Goal: Communication & Community: Answer question/provide support

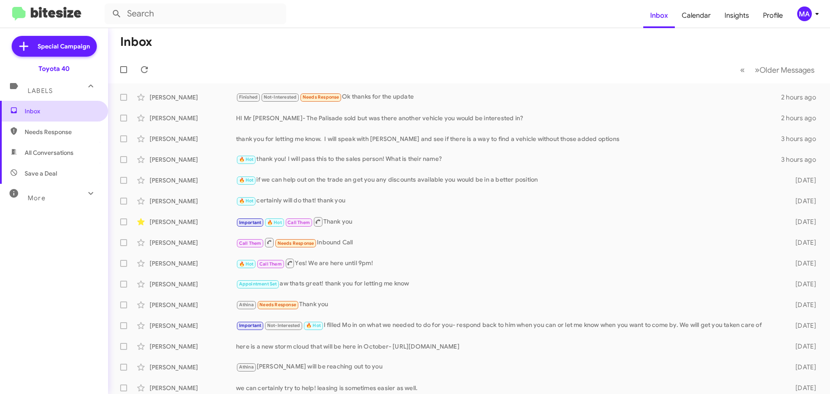
click at [47, 116] on span "Inbox" at bounding box center [54, 111] width 108 height 21
drag, startPoint x: 47, startPoint y: 128, endPoint x: 48, endPoint y: 144, distance: 16.9
click at [47, 128] on span "Needs Response" at bounding box center [62, 132] width 74 height 9
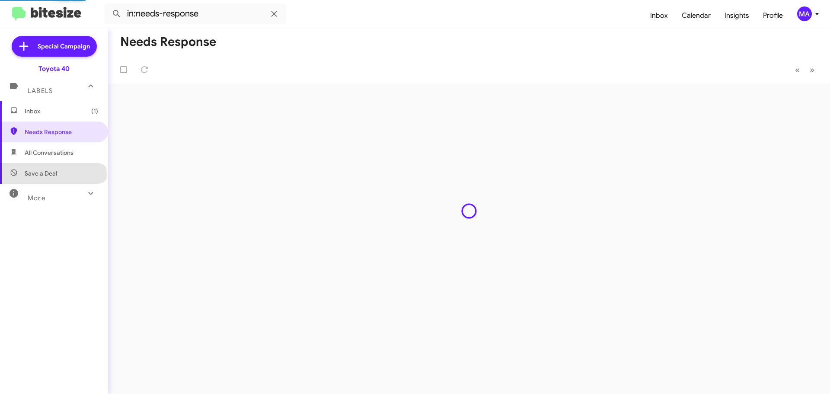
click at [53, 176] on span "Save a Deal" at bounding box center [41, 173] width 32 height 9
type input "in:not-interested"
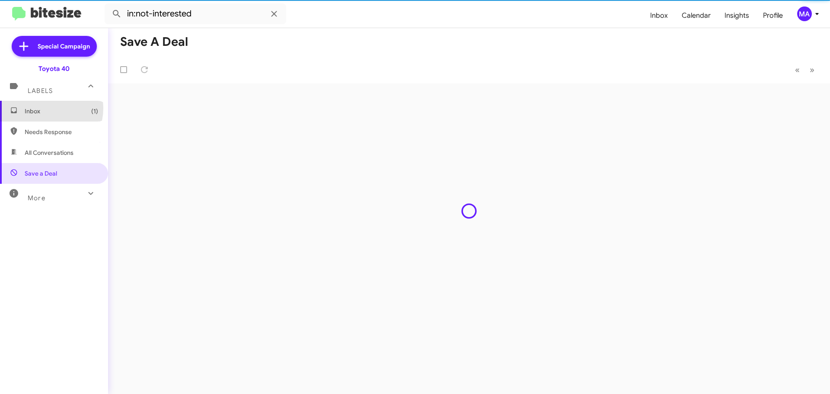
click at [45, 108] on span "Inbox (1)" at bounding box center [62, 111] width 74 height 9
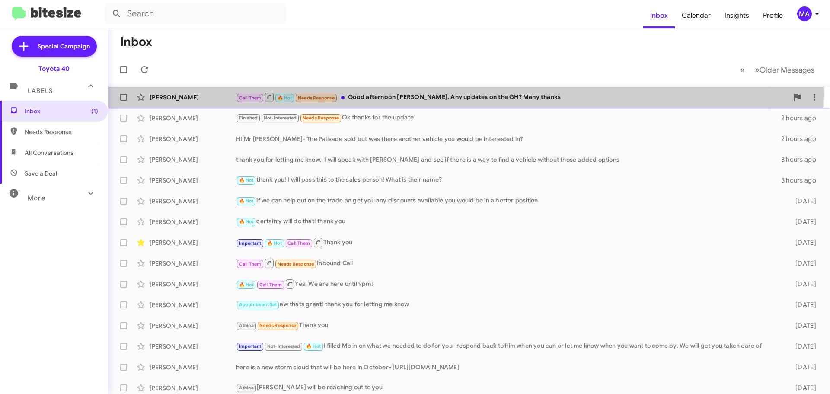
click at [412, 95] on div "Call Them 🔥 Hot Needs Response Good afternoon [PERSON_NAME], Any updates on the…" at bounding box center [512, 97] width 553 height 11
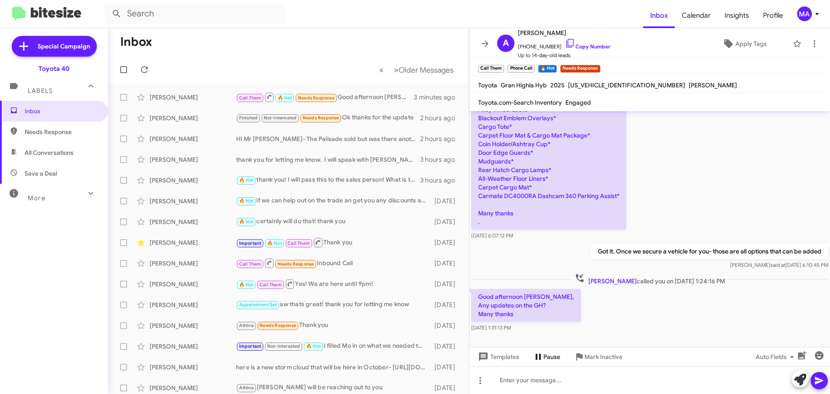
scroll to position [363, 0]
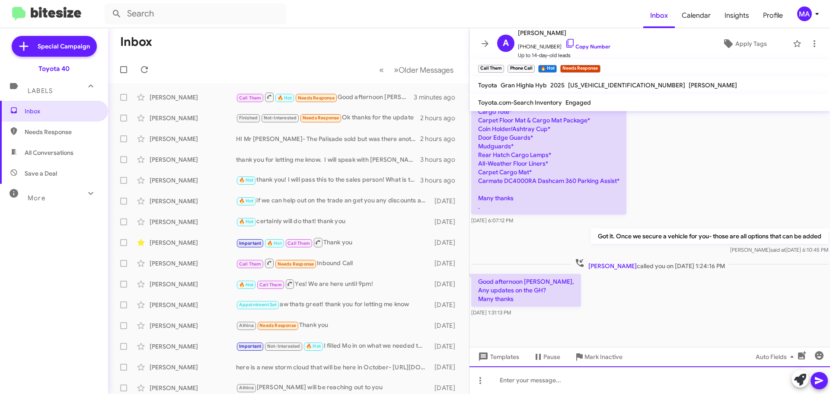
click at [558, 385] on div at bounding box center [650, 380] width 361 height 28
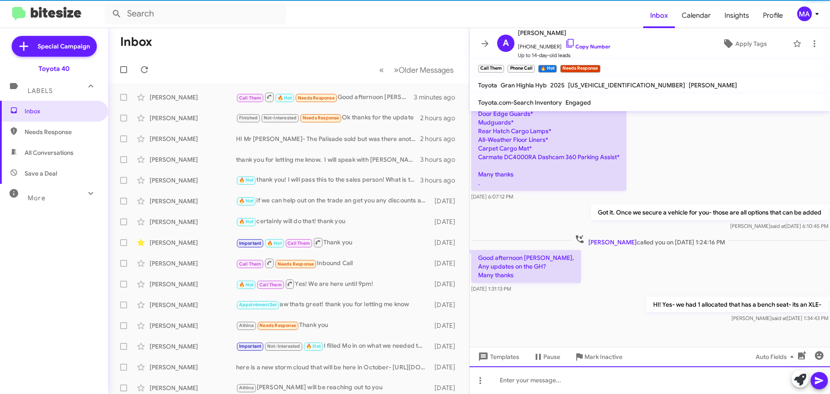
click at [558, 385] on div at bounding box center [650, 380] width 361 height 28
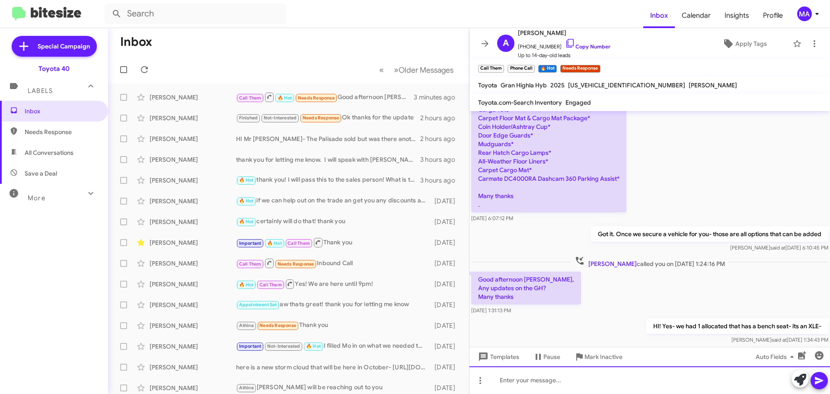
scroll to position [435, 0]
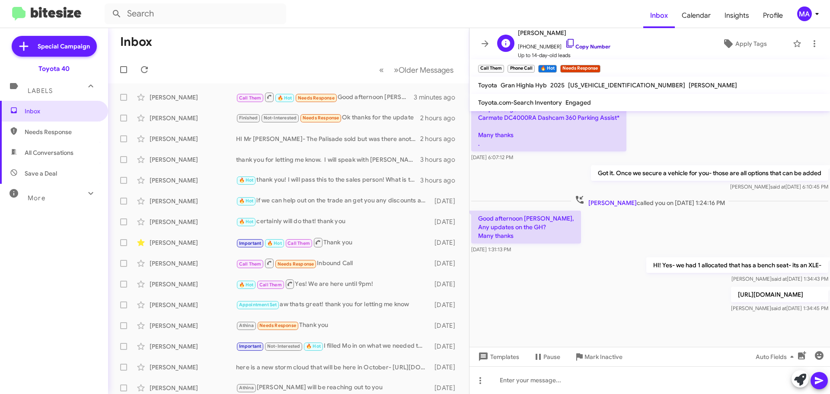
click at [565, 43] on icon at bounding box center [570, 43] width 10 height 10
drag, startPoint x: 313, startPoint y: 145, endPoint x: 310, endPoint y: 139, distance: 6.8
click at [313, 145] on div "[PERSON_NAME] HI Mr [PERSON_NAME]- The Palisade sold but was there another vehi…" at bounding box center [288, 138] width 347 height 17
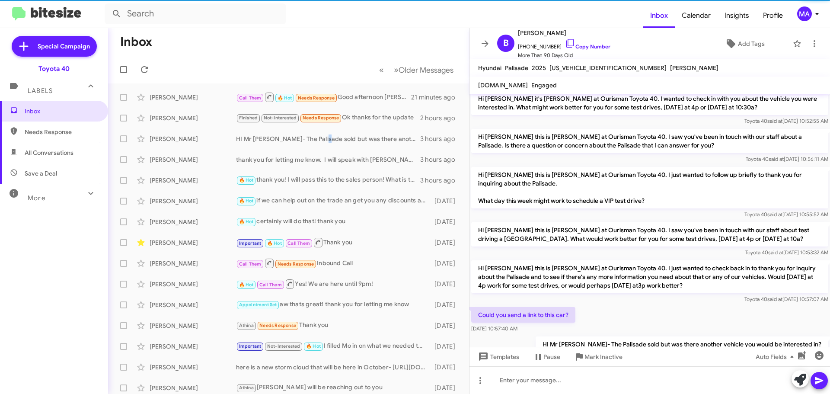
scroll to position [932, 0]
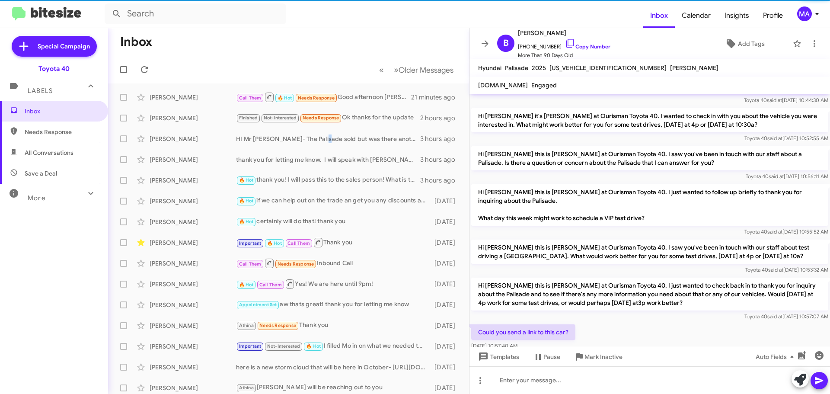
click at [60, 131] on span "Needs Response" at bounding box center [62, 132] width 74 height 9
type input "in:needs-response"
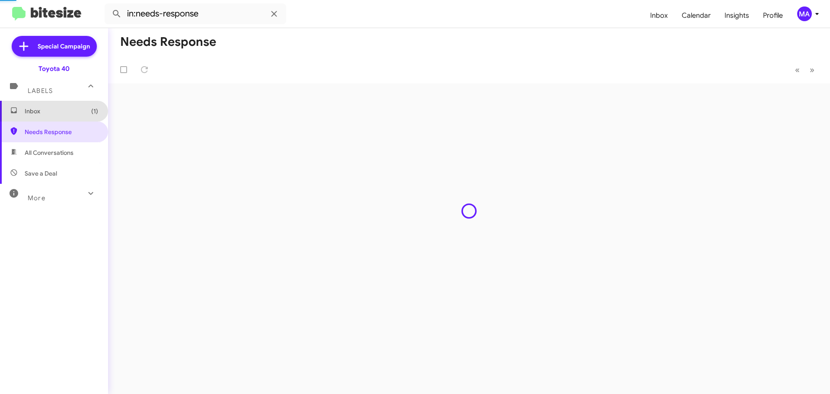
click at [58, 112] on span "Inbox (1)" at bounding box center [62, 111] width 74 height 9
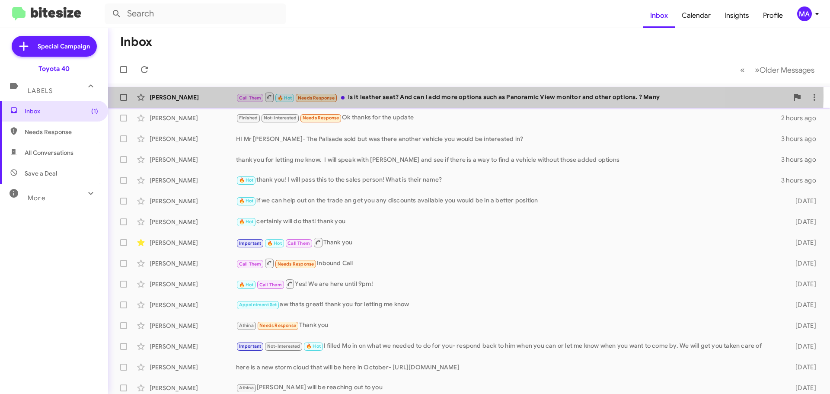
click at [390, 94] on div "Call Them 🔥 Hot Needs Response Is it leather seat? And can I add more options s…" at bounding box center [512, 97] width 553 height 11
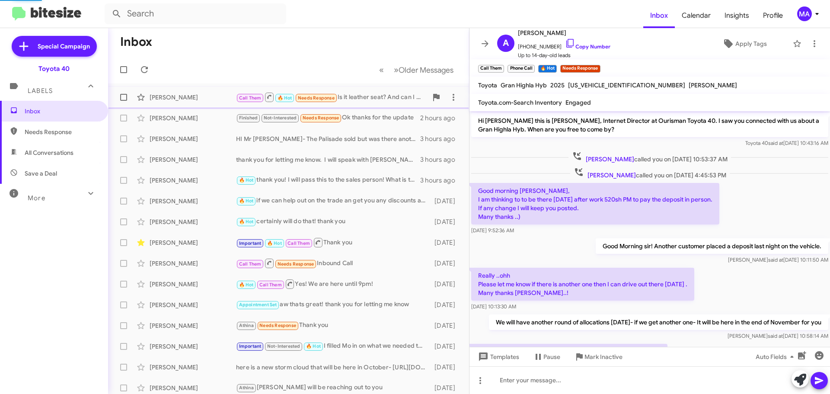
scroll to position [458, 0]
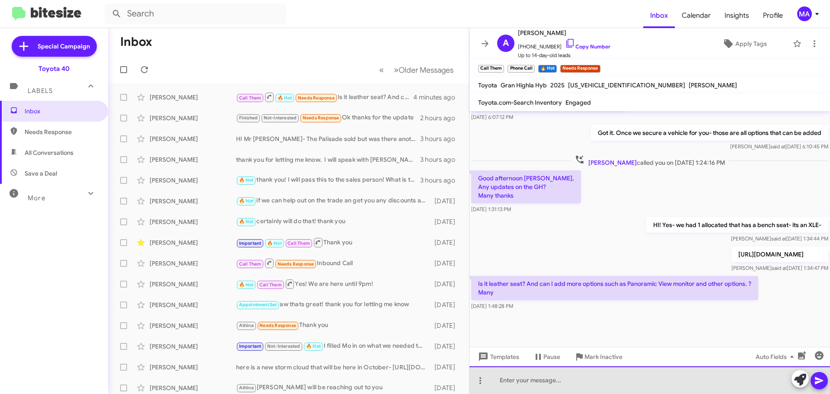
click at [553, 384] on div at bounding box center [650, 380] width 361 height 28
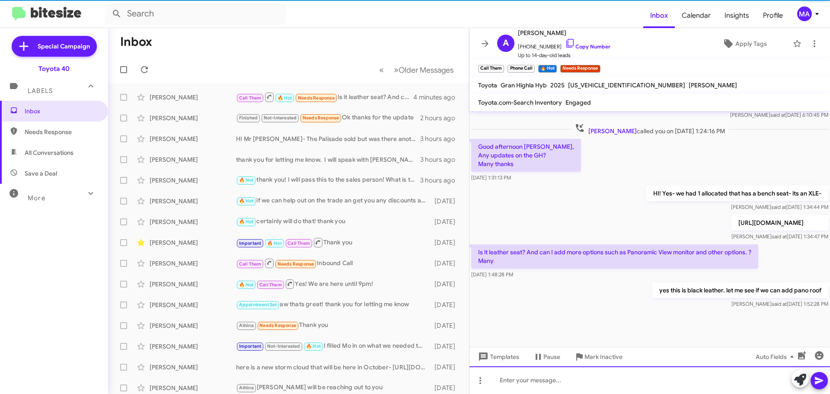
scroll to position [507, 0]
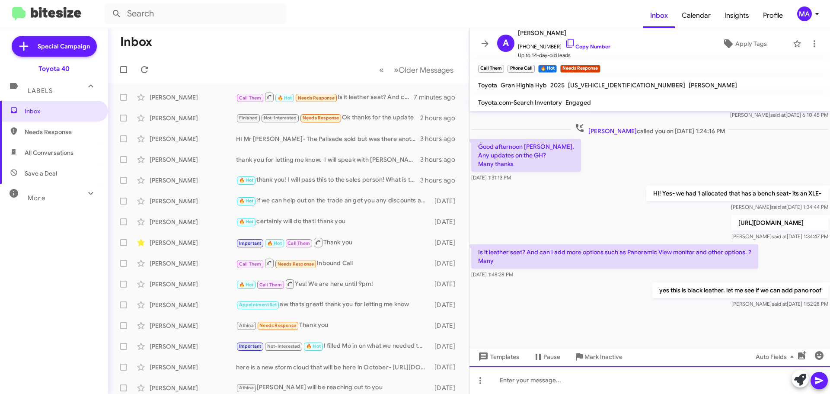
click at [517, 383] on div at bounding box center [650, 380] width 361 height 28
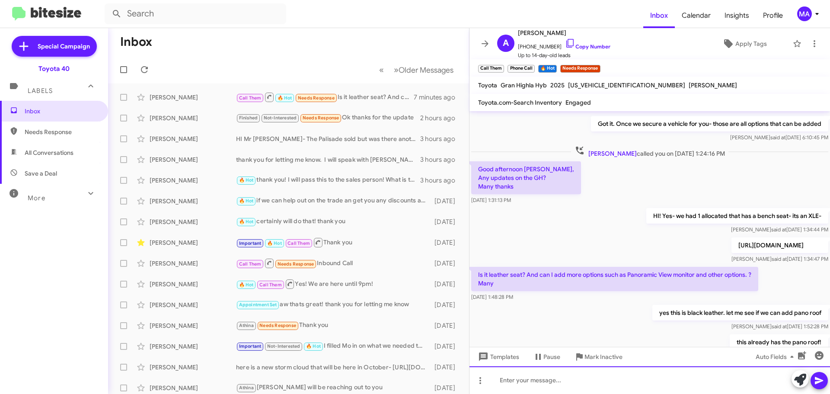
scroll to position [538, 0]
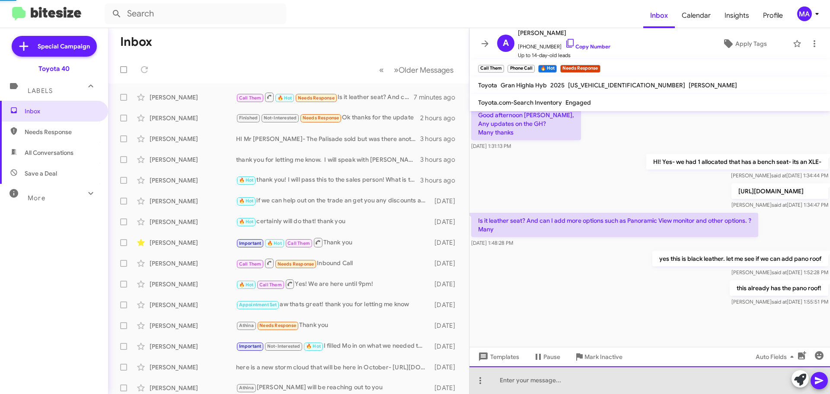
click at [572, 378] on div at bounding box center [650, 380] width 361 height 28
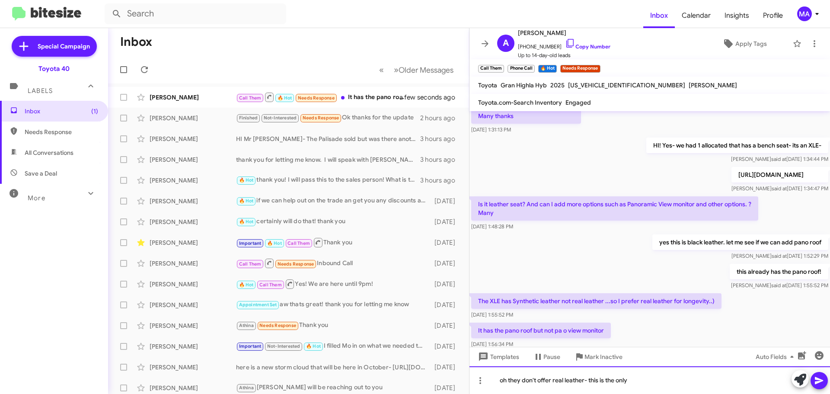
scroll to position [601, 0]
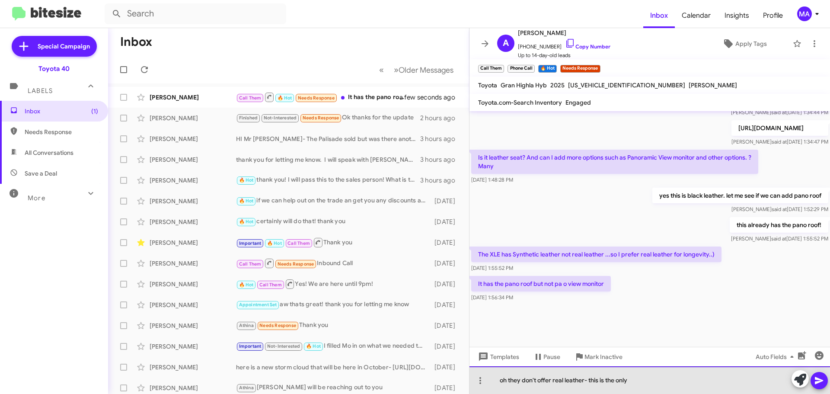
drag, startPoint x: 640, startPoint y: 381, endPoint x: 497, endPoint y: 389, distance: 143.3
click at [497, 389] on div "oh they don't offer real leather- this is the only" at bounding box center [650, 380] width 361 height 28
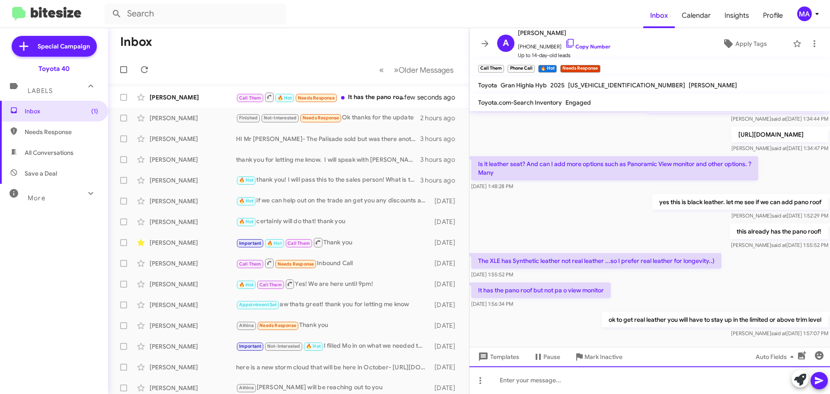
scroll to position [633, 0]
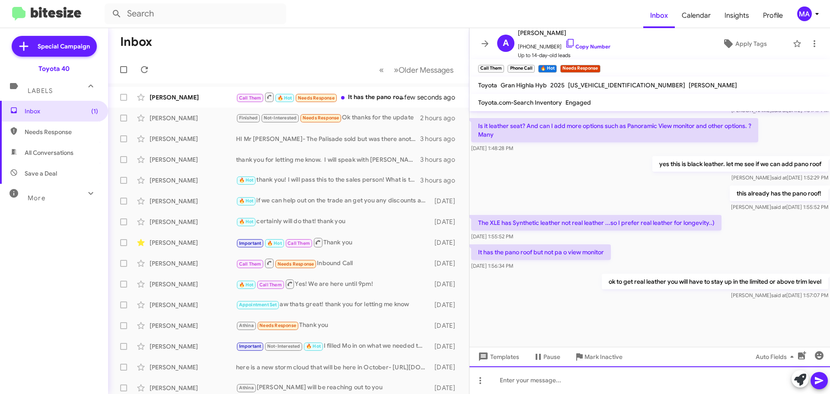
click at [593, 386] on div at bounding box center [650, 380] width 361 height 28
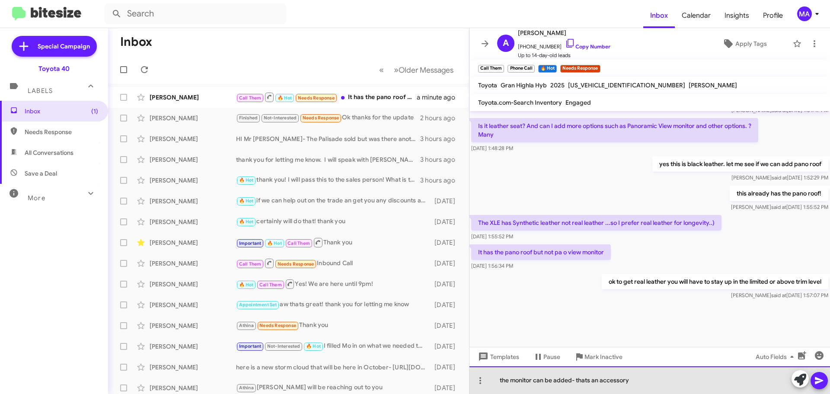
click at [637, 375] on div "the monitor can be added- thats an accessory" at bounding box center [650, 380] width 361 height 28
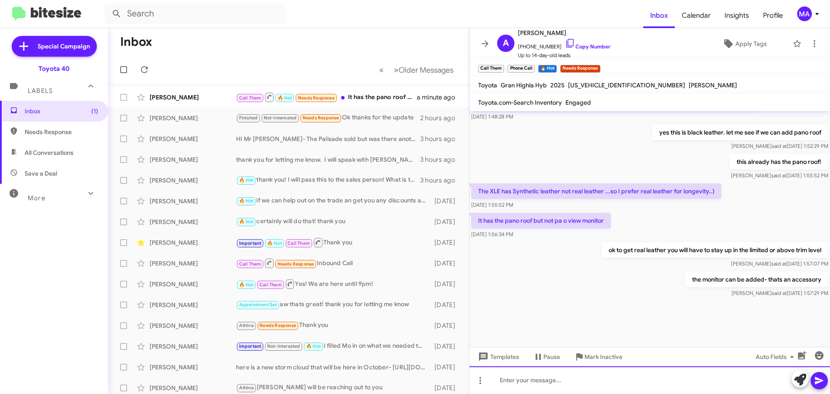
scroll to position [665, 0]
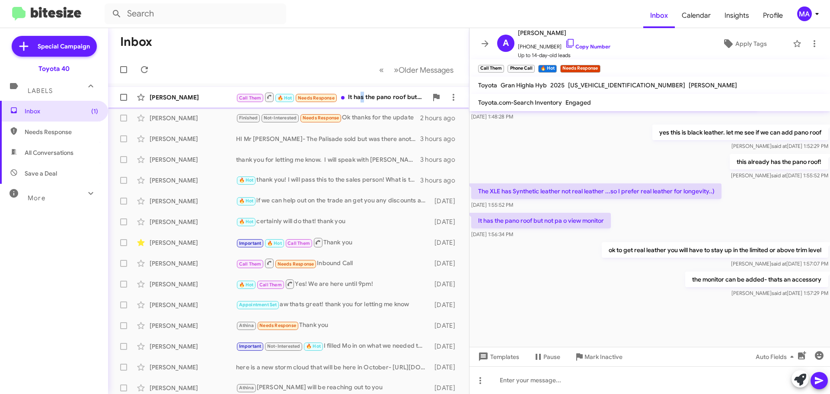
click at [362, 96] on div "Call Them 🔥 Hot Needs Response It has the pano roof but not pa o view monitor" at bounding box center [332, 97] width 192 height 11
click at [35, 151] on span "All Conversations" at bounding box center [49, 152] width 49 height 9
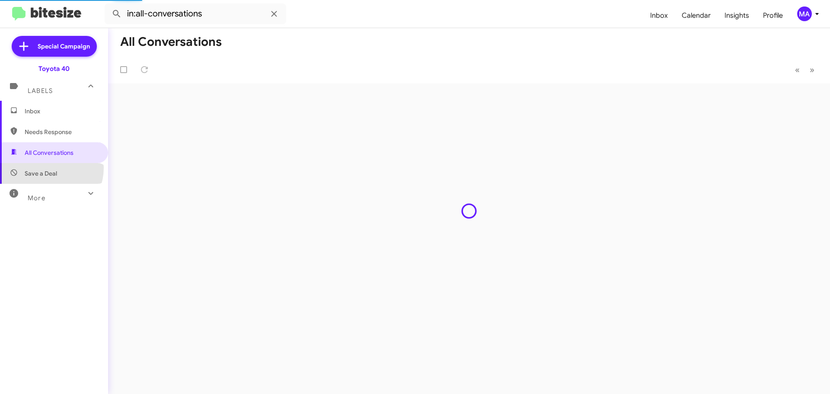
click at [44, 168] on span "Save a Deal" at bounding box center [54, 173] width 108 height 21
type input "in:not-interested"
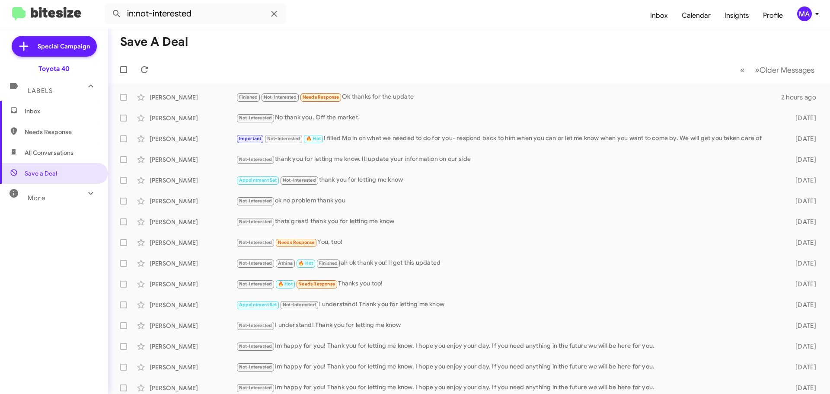
click at [33, 111] on span "Inbox" at bounding box center [62, 111] width 74 height 9
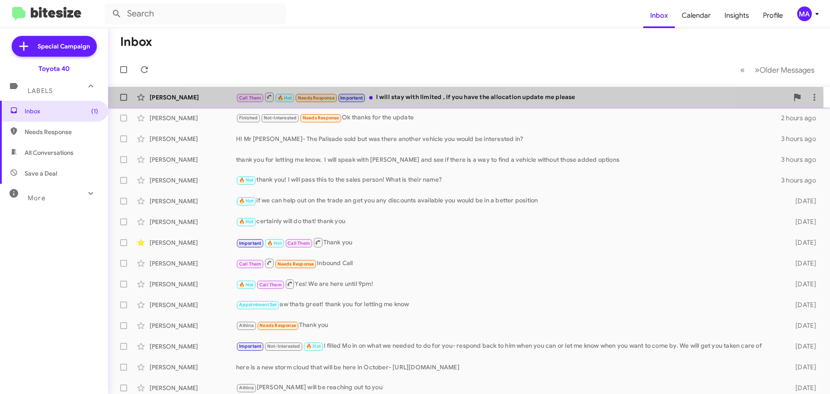
click at [451, 99] on div "Call Them 🔥 Hot Needs Response Important I will stay with limited , if you have…" at bounding box center [512, 97] width 553 height 11
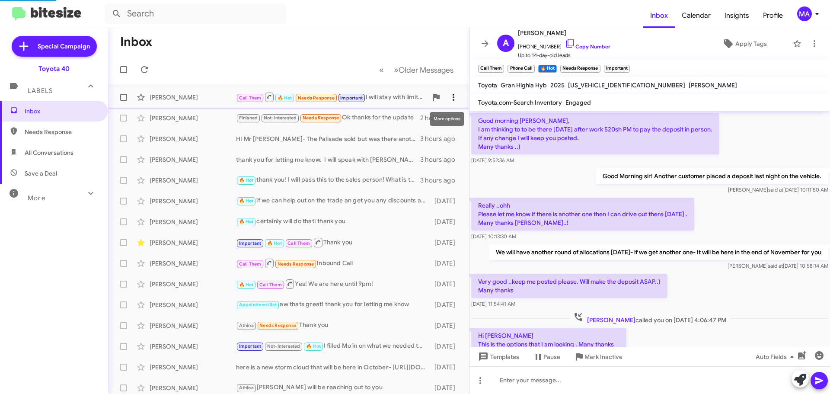
scroll to position [620, 0]
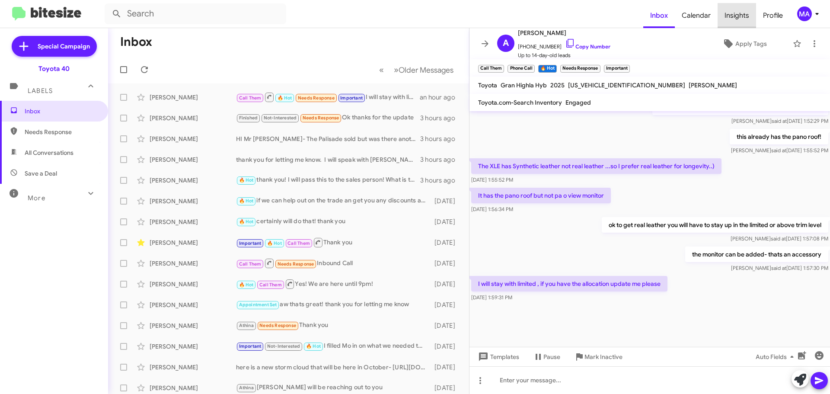
click at [738, 16] on span "Insights" at bounding box center [737, 15] width 38 height 25
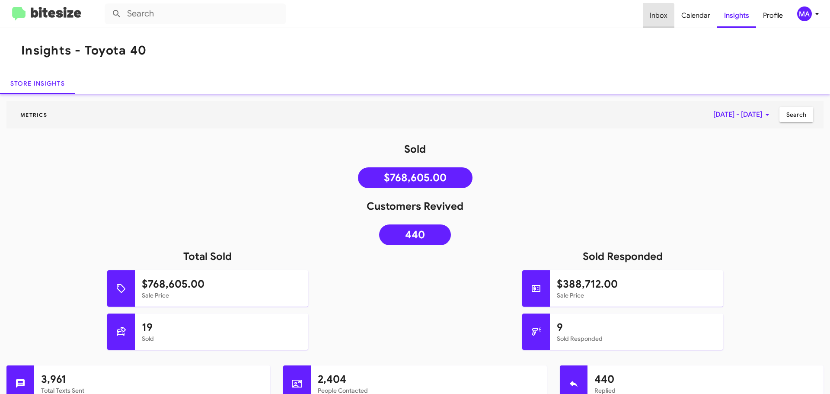
click at [656, 20] on span "Inbox" at bounding box center [659, 15] width 32 height 25
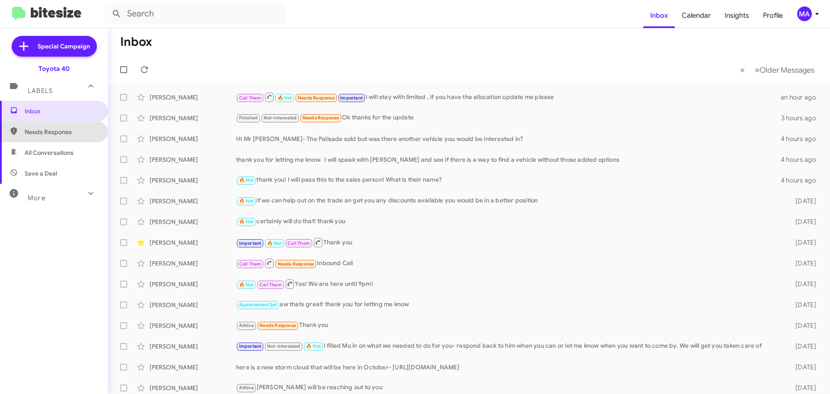
click at [64, 129] on span "Needs Response" at bounding box center [62, 132] width 74 height 9
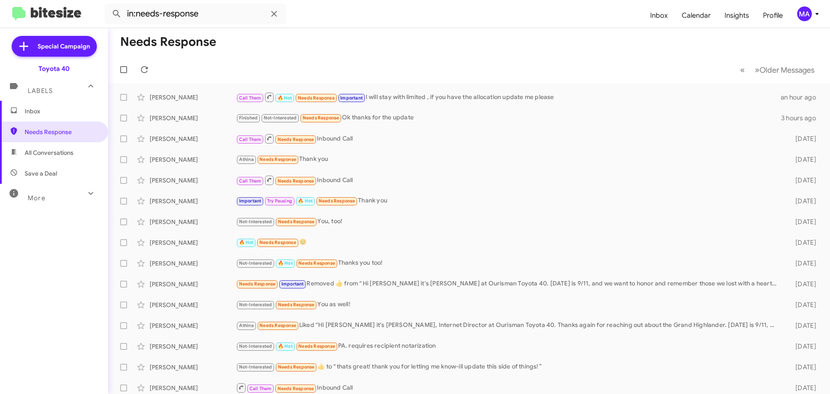
click at [64, 157] on span "All Conversations" at bounding box center [49, 152] width 49 height 9
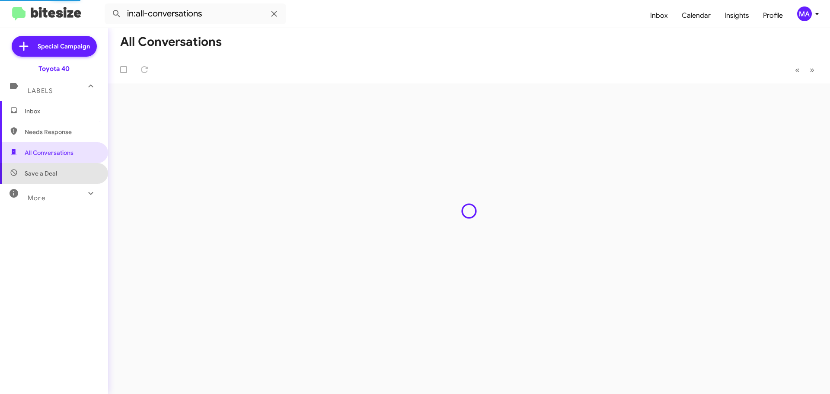
click at [63, 171] on span "Save a Deal" at bounding box center [54, 173] width 108 height 21
type input "in:not-interested"
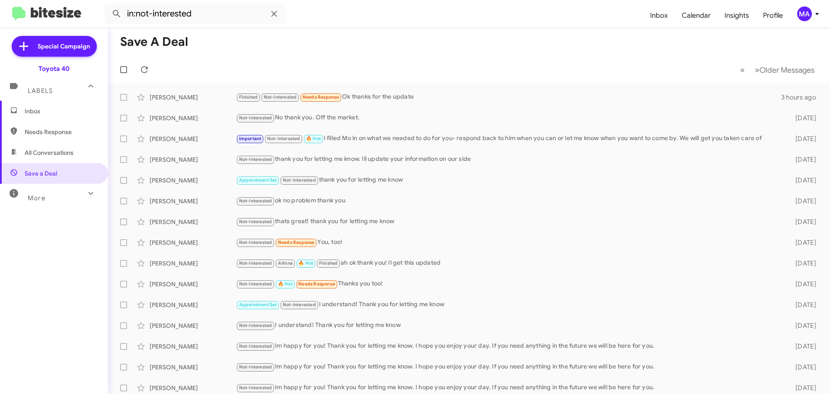
click at [42, 109] on span "Inbox" at bounding box center [62, 111] width 74 height 9
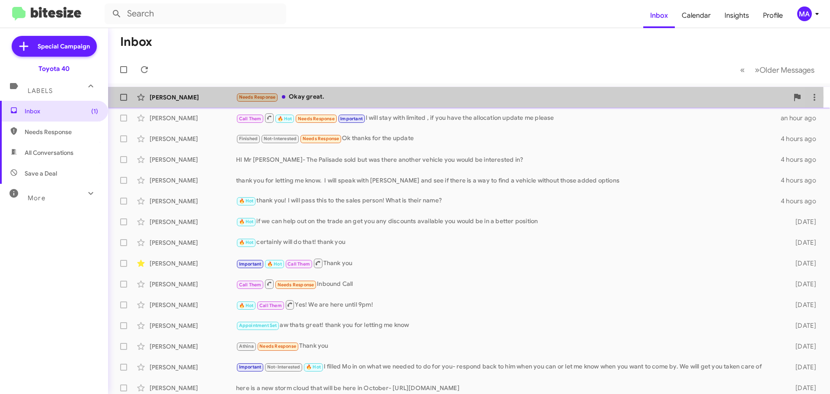
click at [320, 98] on div "Needs Response Okay great." at bounding box center [512, 97] width 553 height 10
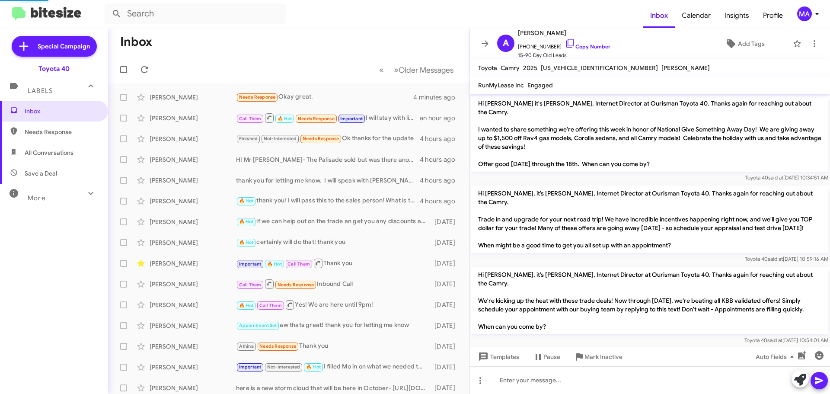
scroll to position [1113, 0]
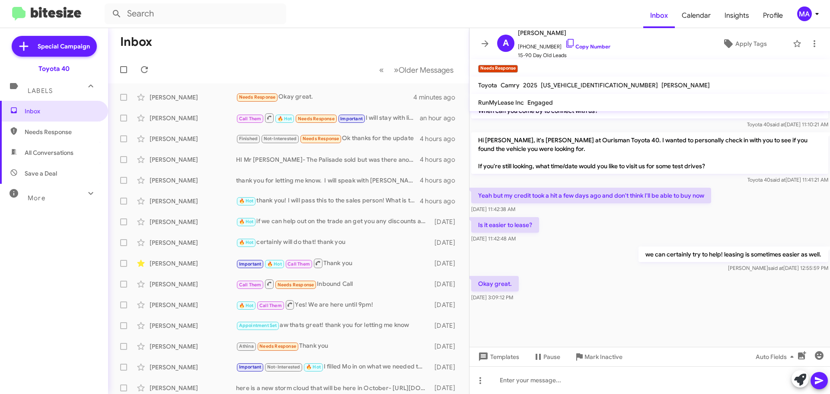
click at [71, 133] on span "Needs Response" at bounding box center [62, 132] width 74 height 9
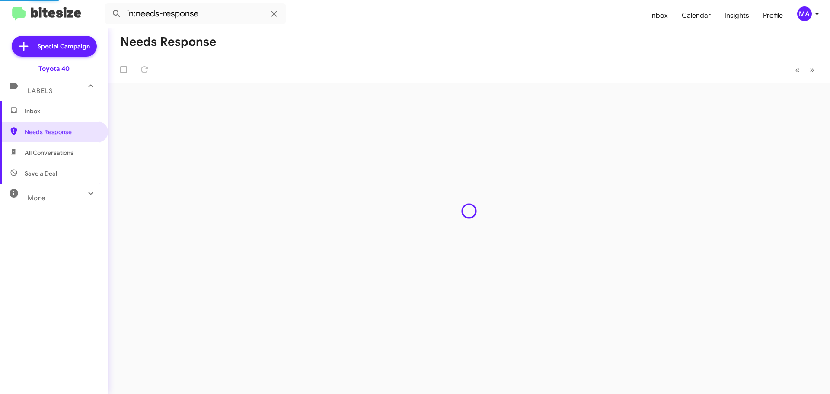
click at [71, 147] on span "All Conversations" at bounding box center [54, 152] width 108 height 21
type input "in:all-conversations"
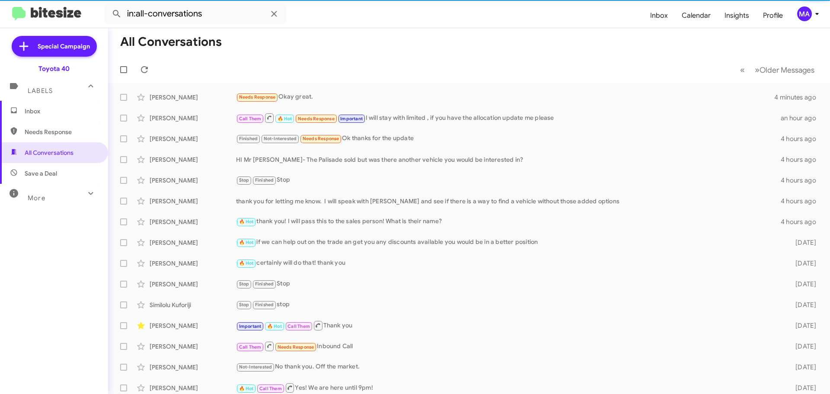
click at [48, 114] on span "Inbox" at bounding box center [62, 111] width 74 height 9
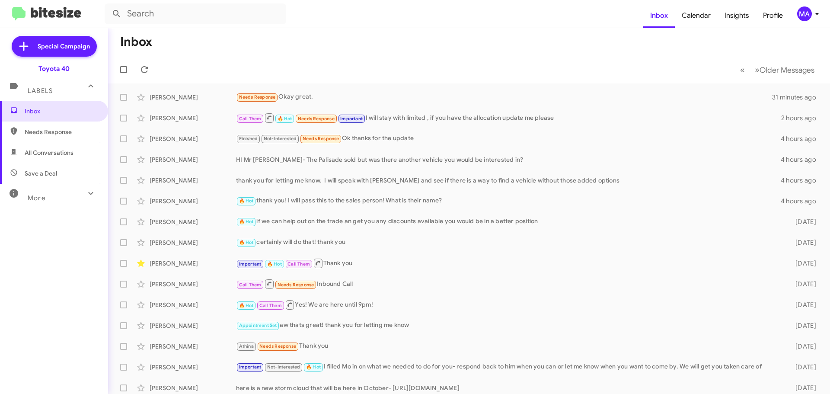
click at [58, 134] on span "Needs Response" at bounding box center [62, 132] width 74 height 9
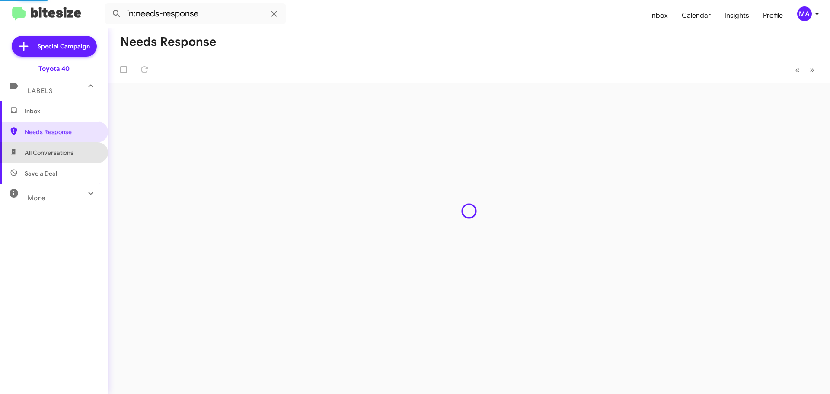
click at [62, 151] on span "All Conversations" at bounding box center [49, 152] width 49 height 9
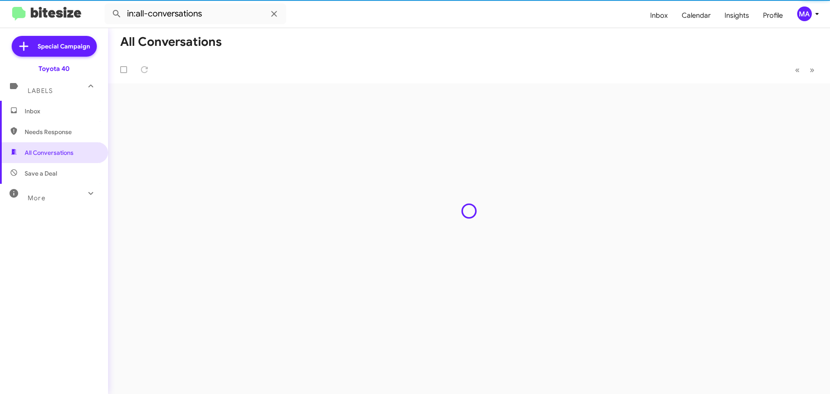
click at [61, 173] on span "Save a Deal" at bounding box center [54, 173] width 108 height 21
type input "in:not-interested"
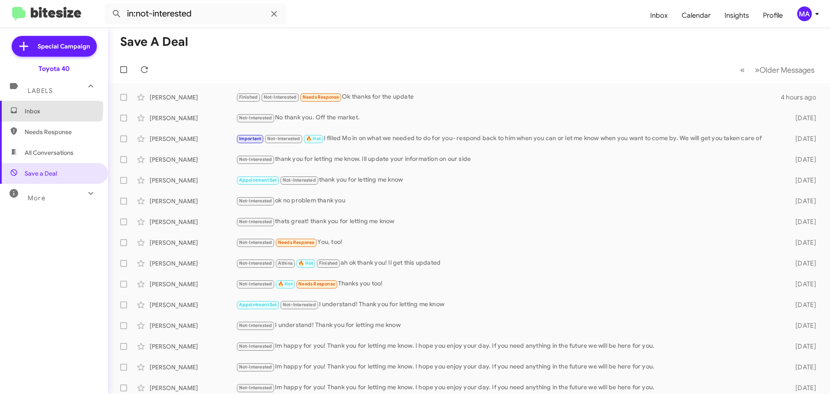
click at [47, 109] on span "Inbox" at bounding box center [62, 111] width 74 height 9
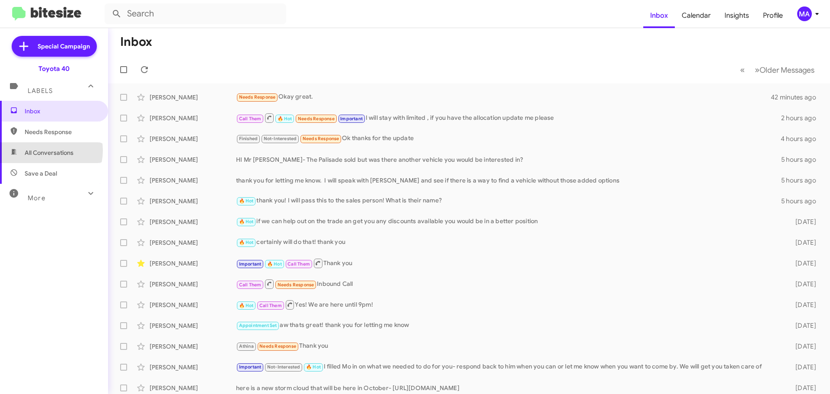
click at [47, 150] on span "All Conversations" at bounding box center [49, 152] width 49 height 9
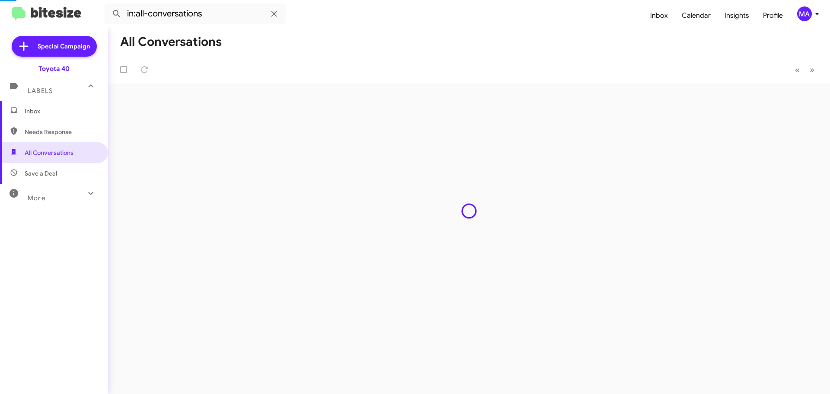
click at [50, 173] on span "Save a Deal" at bounding box center [41, 173] width 32 height 9
type input "in:not-interested"
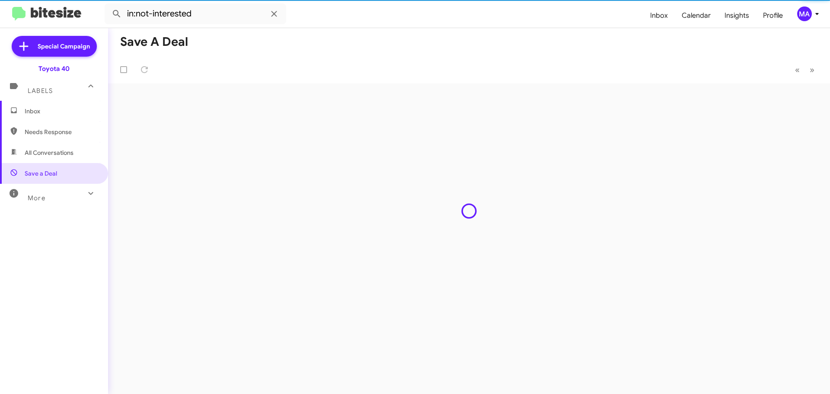
click at [48, 114] on span "Inbox" at bounding box center [62, 111] width 74 height 9
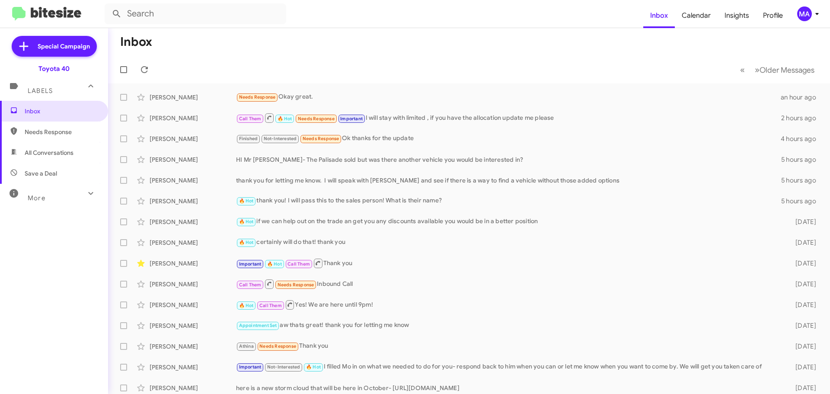
click at [74, 137] on span "Needs Response" at bounding box center [54, 131] width 108 height 21
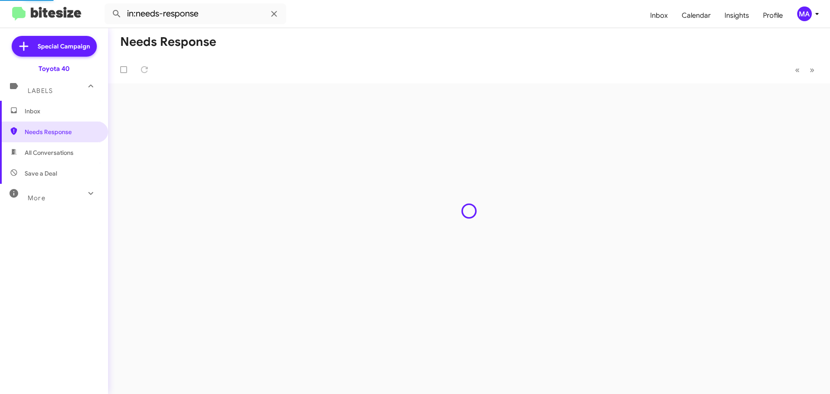
click at [72, 157] on span "All Conversations" at bounding box center [54, 152] width 108 height 21
click at [71, 174] on span "Save a Deal" at bounding box center [54, 173] width 108 height 21
type input "in:not-interested"
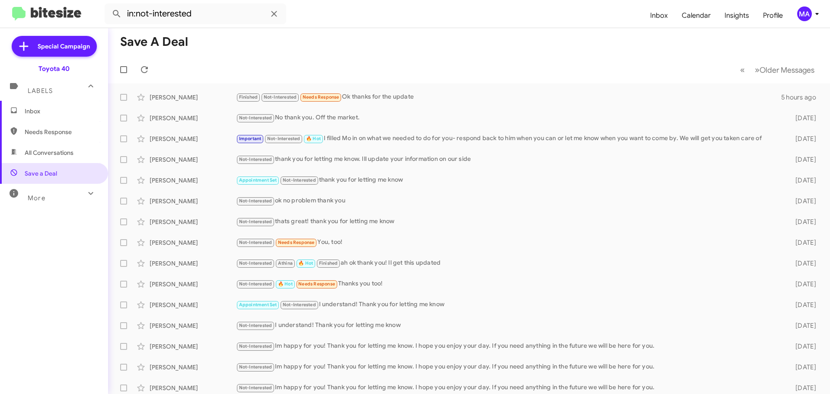
click at [54, 109] on span "Inbox" at bounding box center [62, 111] width 74 height 9
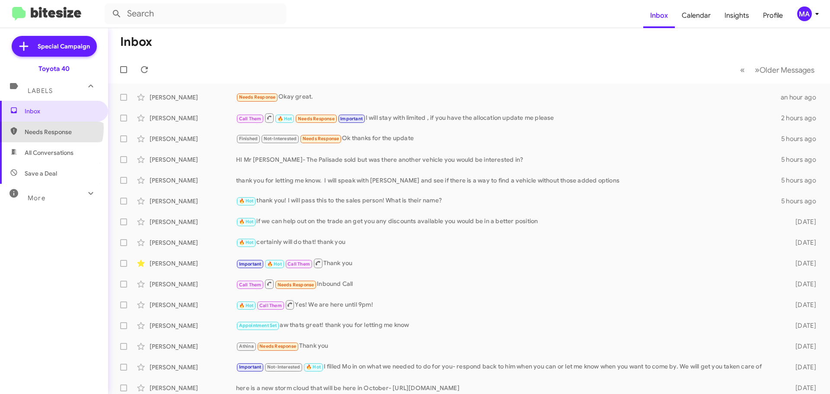
click at [51, 128] on span "Needs Response" at bounding box center [62, 132] width 74 height 9
type input "in:needs-response"
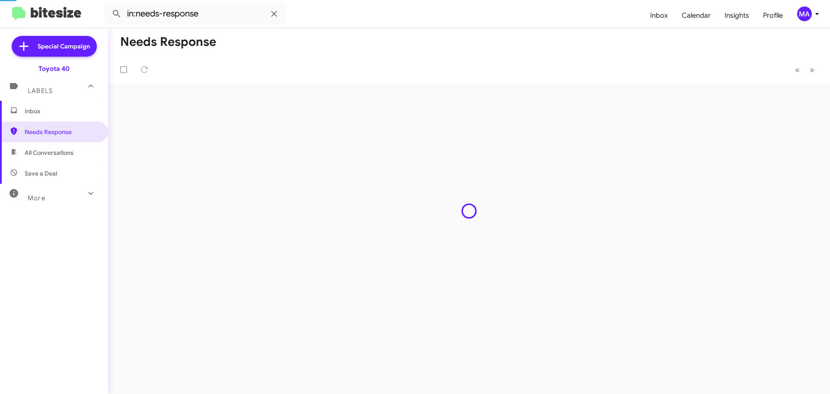
click at [48, 108] on span "Inbox" at bounding box center [62, 111] width 74 height 9
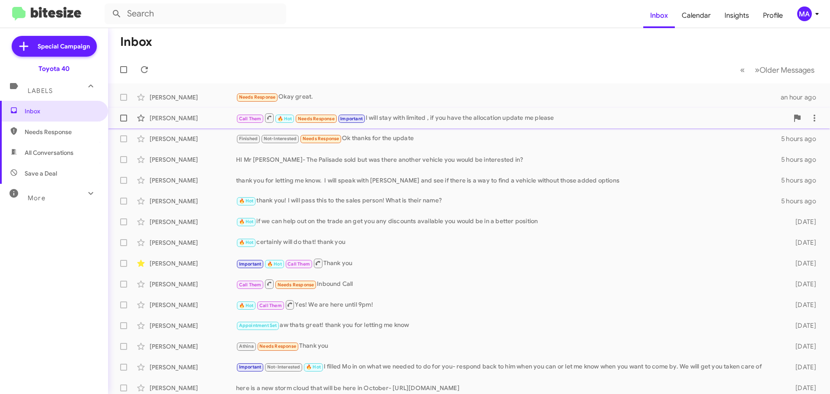
click at [421, 118] on div "Call Them 🔥 Hot Needs Response Important I will stay with limited , if you have…" at bounding box center [512, 117] width 553 height 11
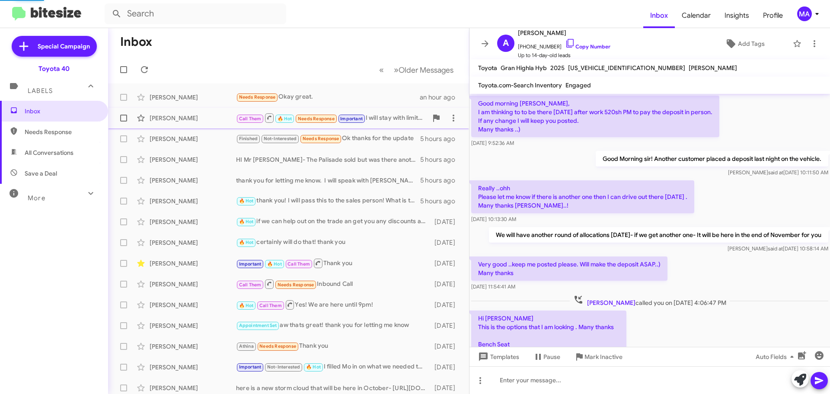
scroll to position [602, 0]
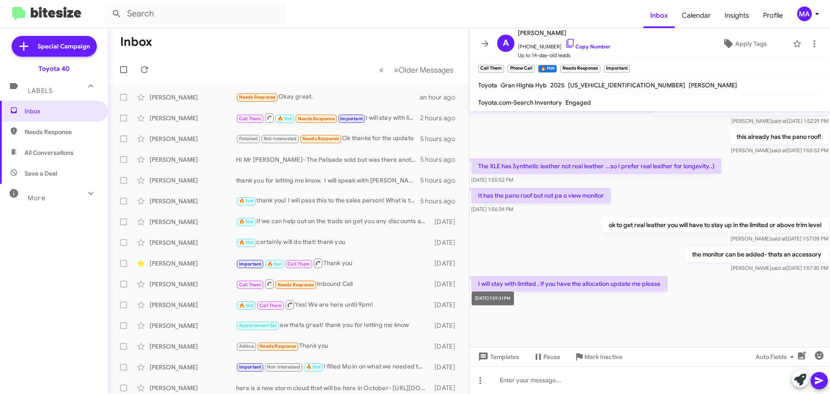
drag, startPoint x: 537, startPoint y: 316, endPoint x: 524, endPoint y: 320, distance: 13.5
click at [515, 302] on div "[DATE] 1:59:31 PM" at bounding box center [569, 297] width 196 height 9
click at [583, 323] on div at bounding box center [650, 325] width 361 height 43
click at [568, 302] on div "[DATE] 1:59:31 PM" at bounding box center [569, 297] width 196 height 9
click at [565, 43] on icon at bounding box center [570, 43] width 10 height 10
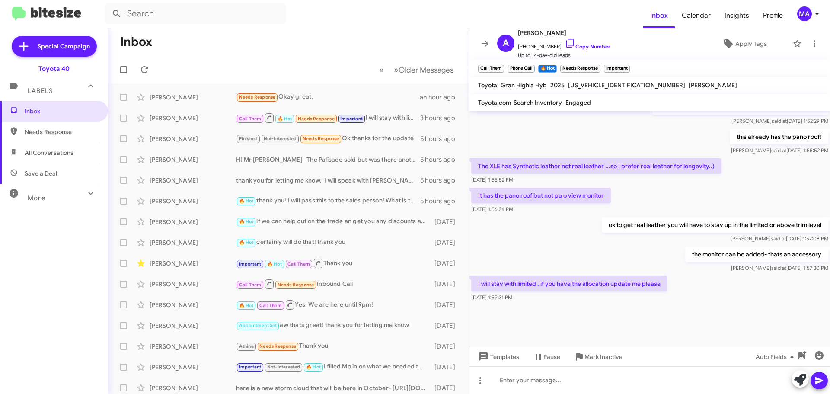
click at [58, 131] on span "Needs Response" at bounding box center [62, 132] width 74 height 9
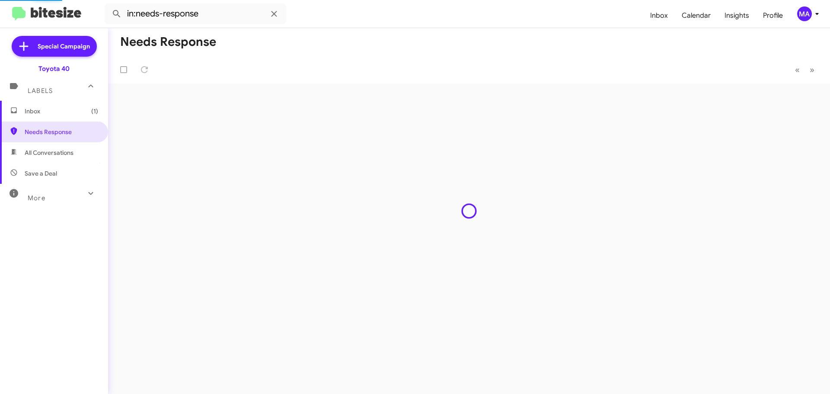
click at [59, 149] on span "All Conversations" at bounding box center [54, 152] width 108 height 21
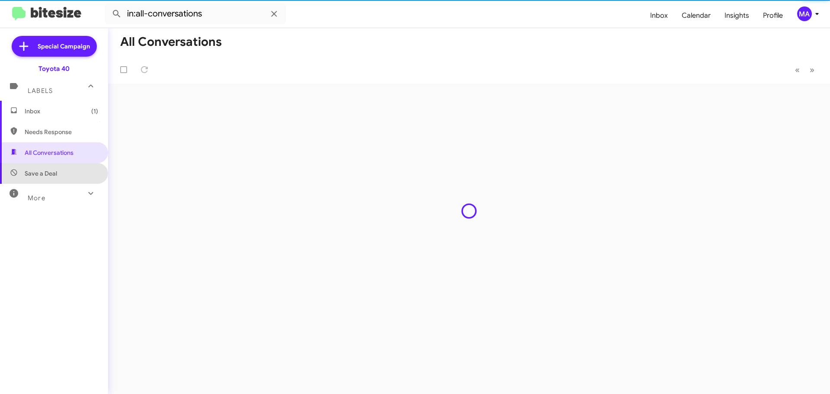
click at [60, 169] on span "Save a Deal" at bounding box center [54, 173] width 108 height 21
type input "in:not-interested"
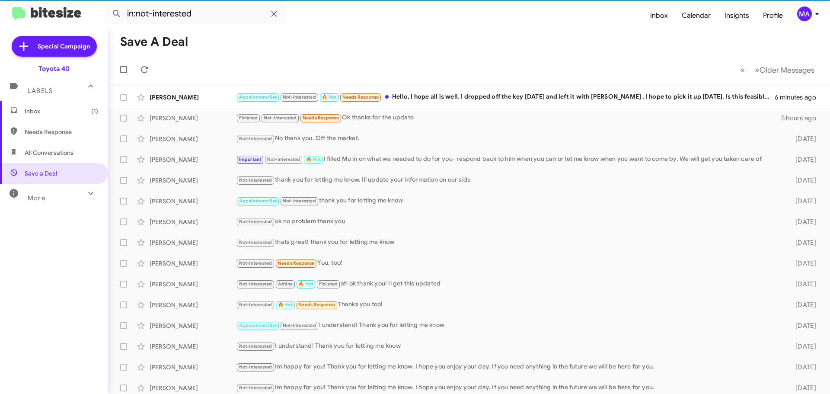
click at [54, 105] on span "Inbox (1)" at bounding box center [54, 111] width 108 height 21
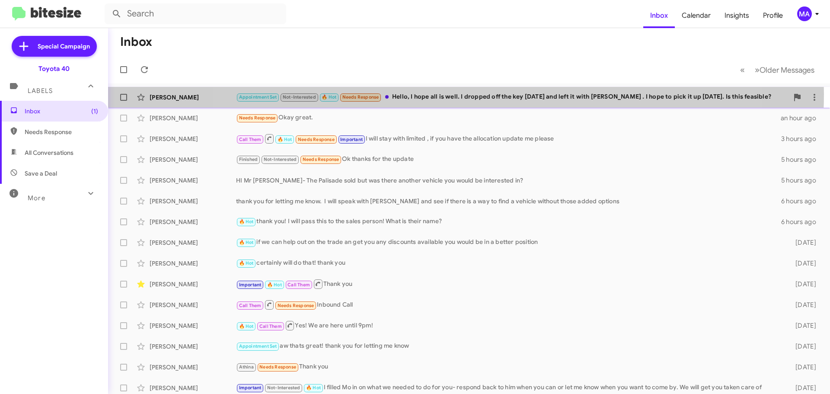
click at [464, 94] on div "Appointment Set Not-Interested 🔥 Hot Needs Response Hello, I hope all is well. …" at bounding box center [512, 97] width 553 height 10
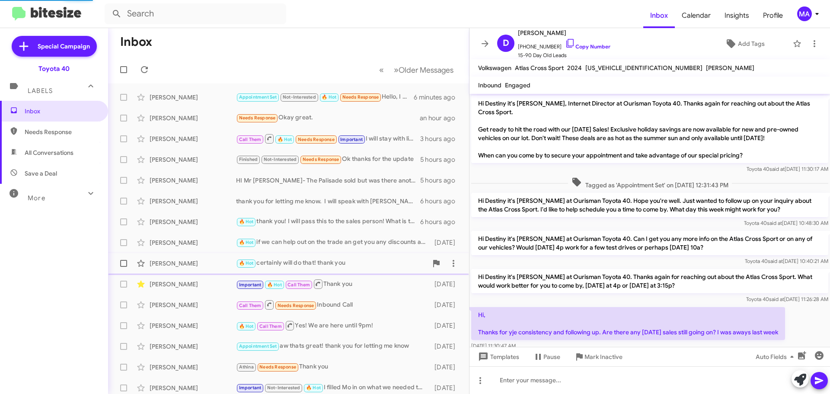
scroll to position [140, 0]
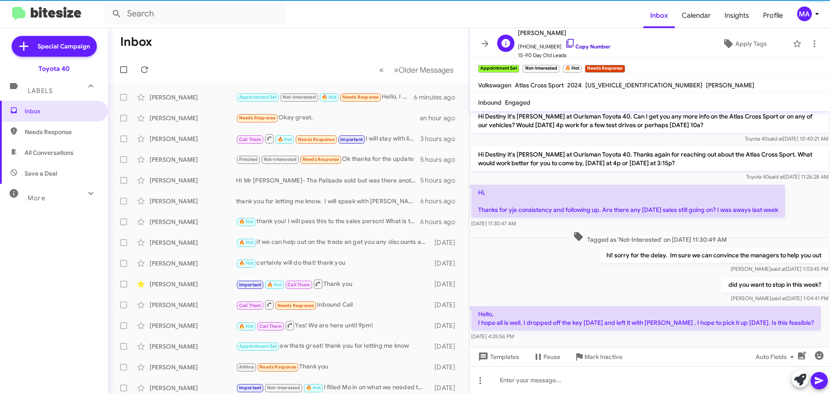
click at [565, 43] on icon at bounding box center [570, 43] width 10 height 10
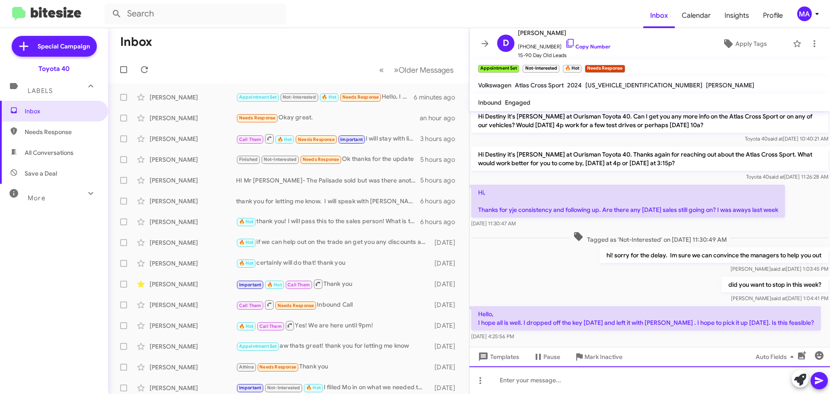
click at [553, 383] on div at bounding box center [650, 380] width 361 height 28
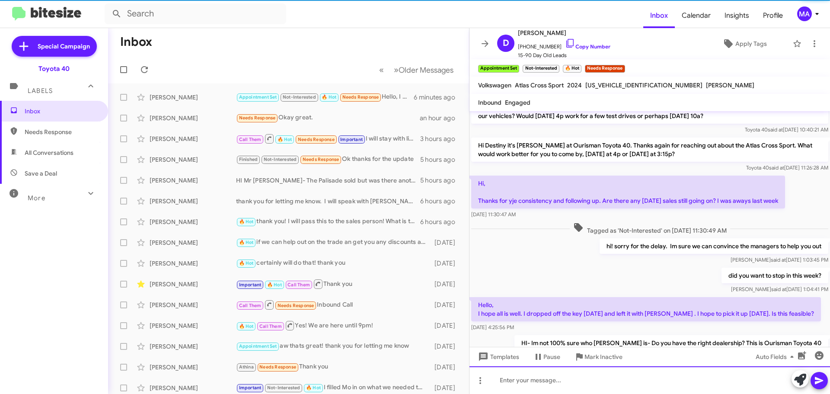
scroll to position [189, 0]
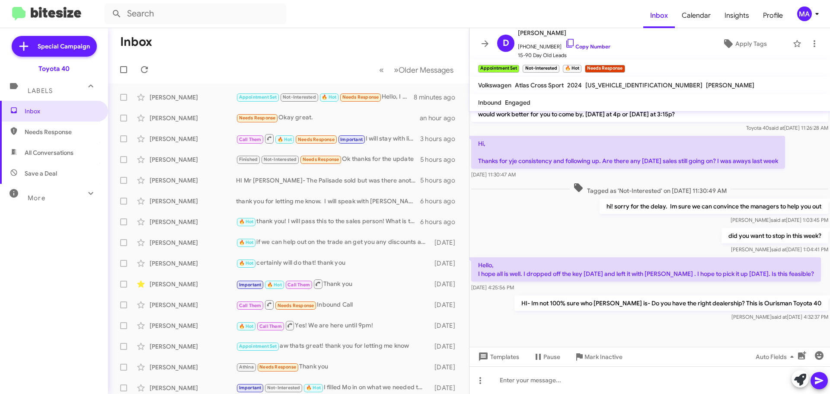
click at [54, 129] on span "Needs Response" at bounding box center [62, 132] width 74 height 9
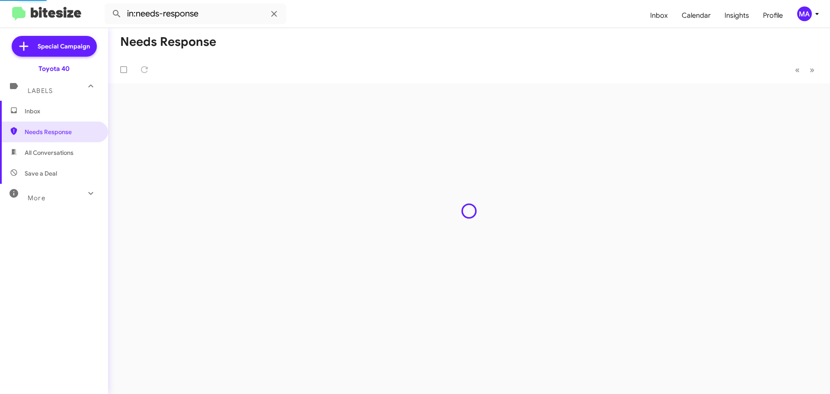
drag, startPoint x: 57, startPoint y: 147, endPoint x: 58, endPoint y: 155, distance: 8.7
click at [58, 148] on span "All Conversations" at bounding box center [54, 152] width 108 height 21
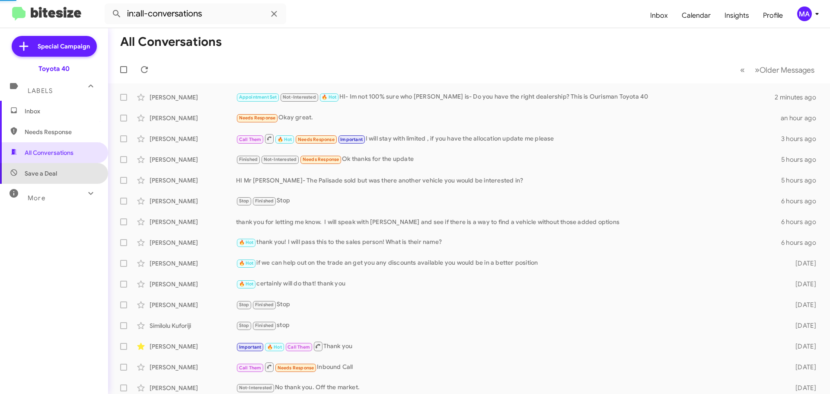
click at [58, 169] on span "Save a Deal" at bounding box center [54, 173] width 108 height 21
type input "in:not-interested"
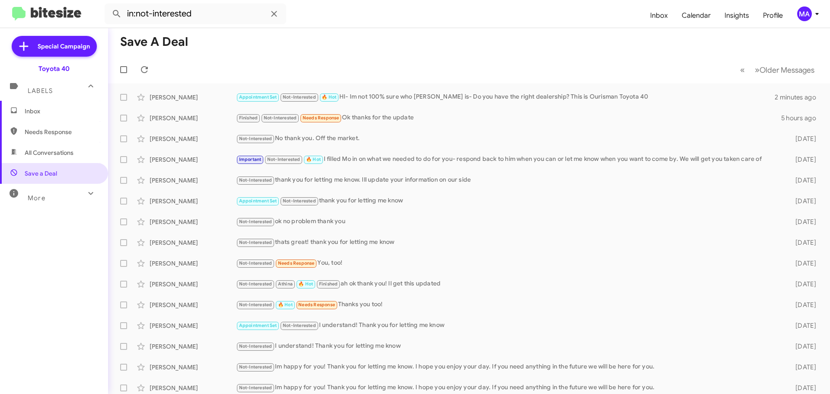
click at [46, 120] on span "Inbox" at bounding box center [54, 111] width 108 height 21
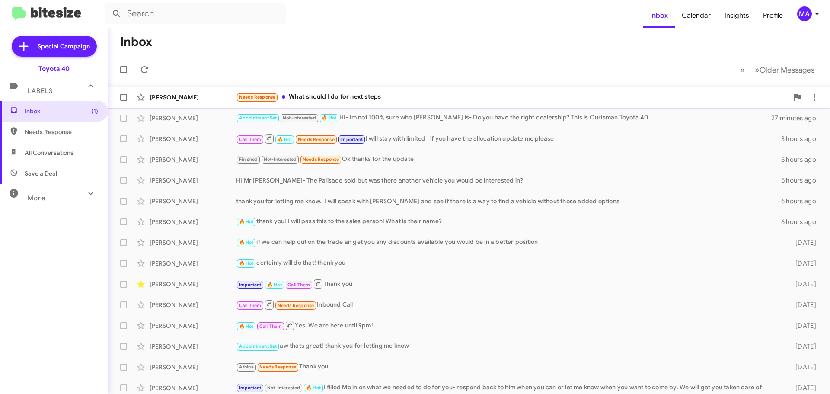
click at [375, 95] on div "Needs Response What should I do for next steps" at bounding box center [512, 97] width 553 height 10
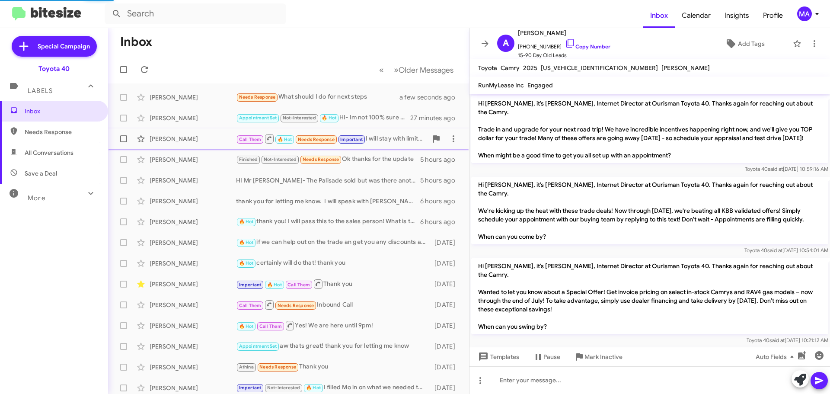
scroll to position [1018, 0]
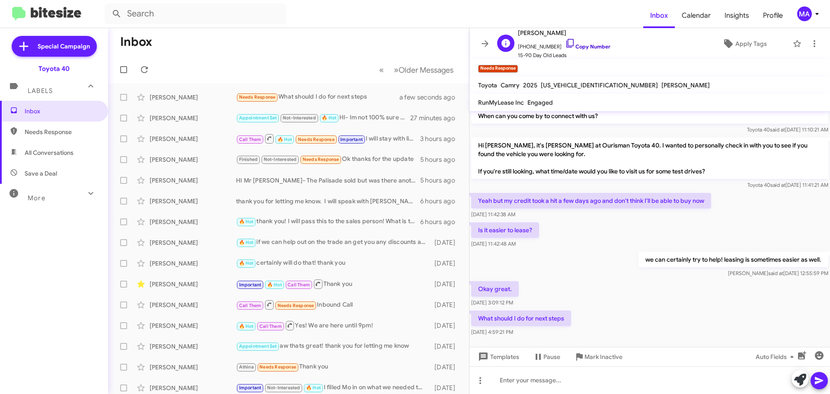
click at [565, 44] on icon at bounding box center [570, 43] width 10 height 10
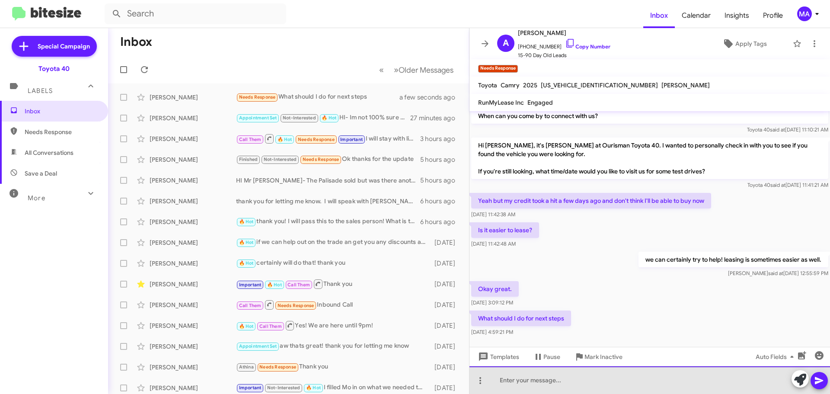
click at [538, 378] on div at bounding box center [650, 380] width 361 height 28
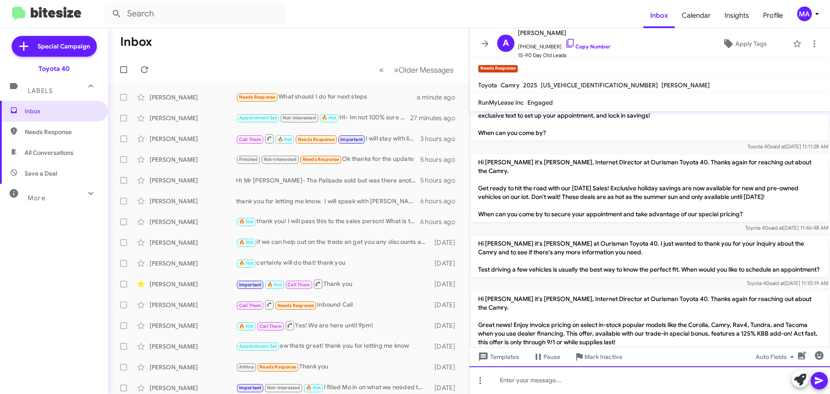
scroll to position [2318, 0]
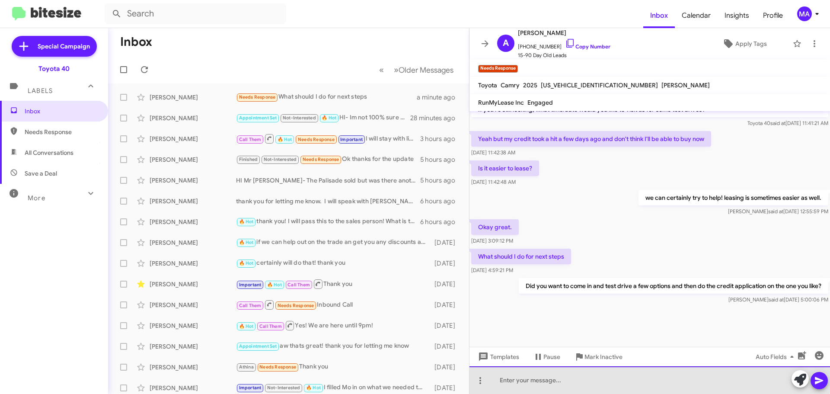
click at [546, 377] on div at bounding box center [650, 380] width 361 height 28
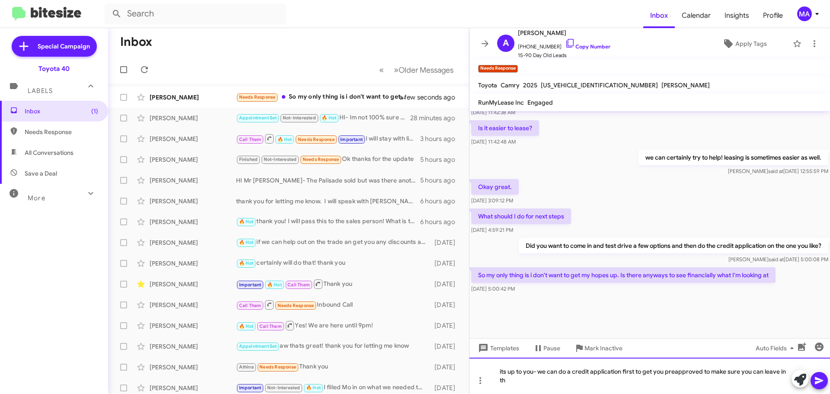
scroll to position [975, 0]
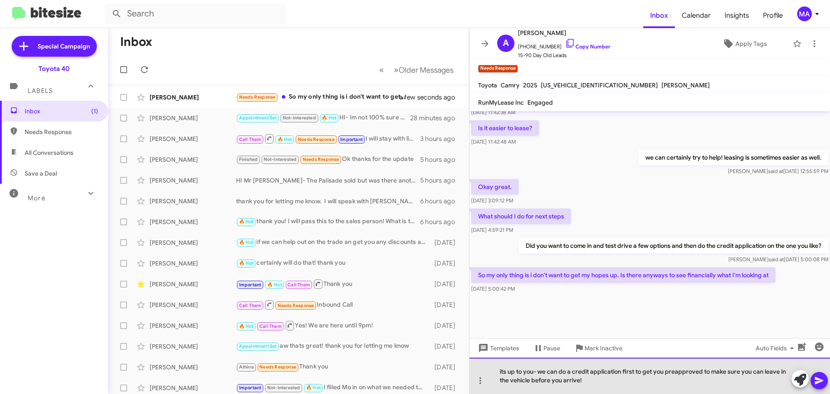
drag, startPoint x: 547, startPoint y: 371, endPoint x: 495, endPoint y: 368, distance: 52.4
click at [495, 368] on div "its up to you- we can do a credit application first to get you preapproved to m…" at bounding box center [650, 376] width 361 height 36
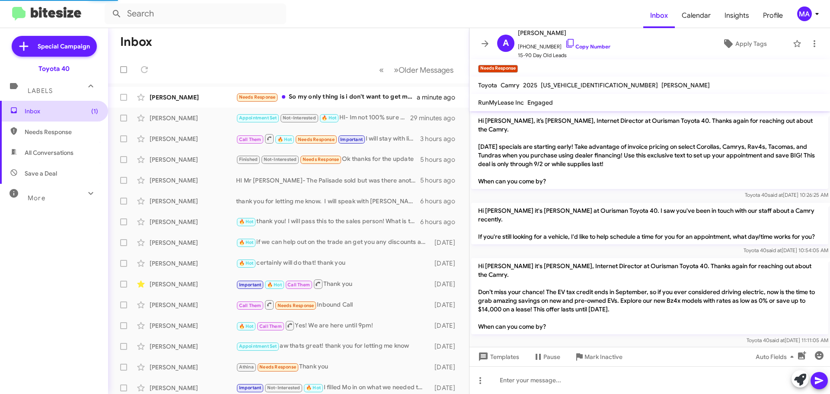
scroll to position [854, 0]
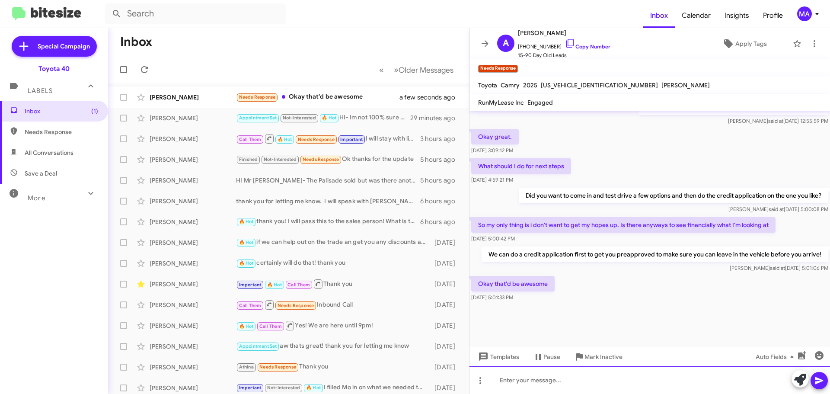
click at [522, 380] on div at bounding box center [650, 380] width 361 height 28
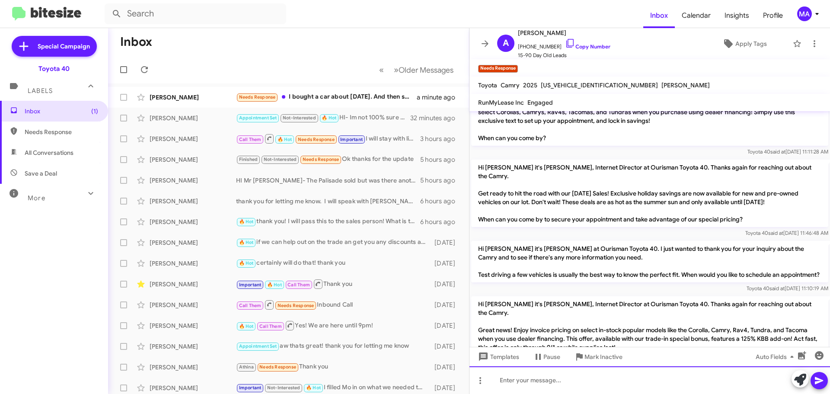
scroll to position [707, 0]
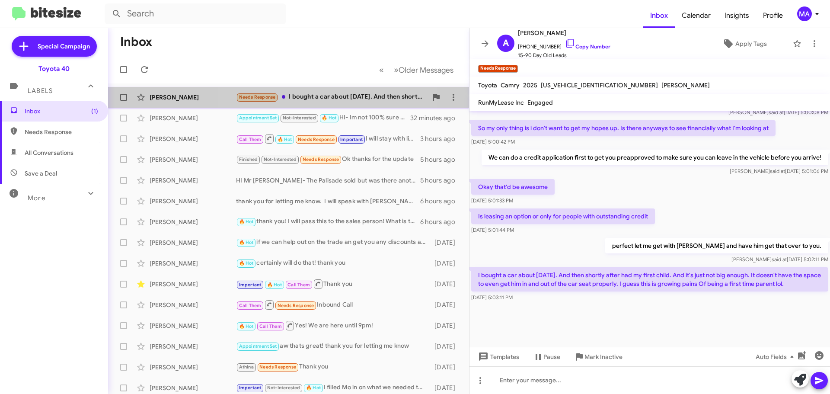
click at [317, 97] on div "Needs Response I bought a car about [DATE]. And then shortly after had my first…" at bounding box center [332, 97] width 192 height 10
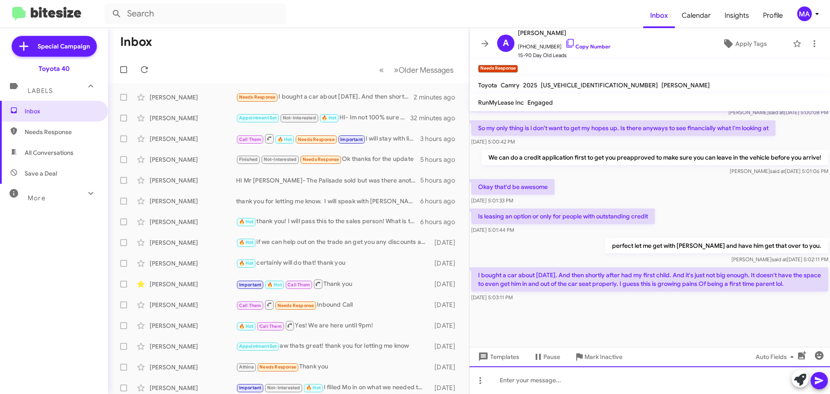
click at [540, 376] on div at bounding box center [650, 380] width 361 height 28
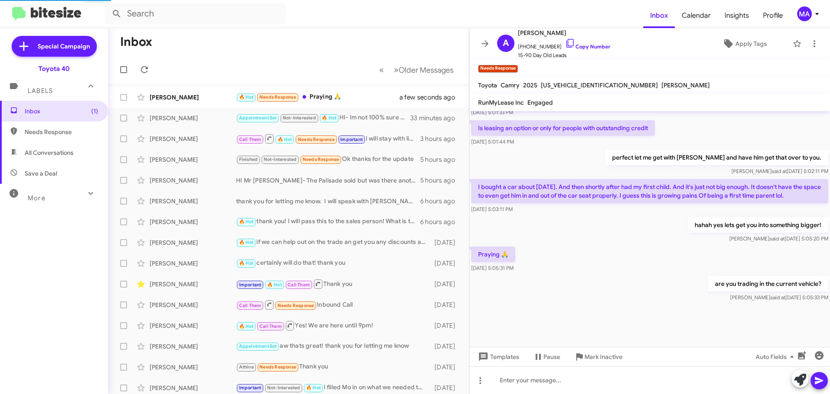
scroll to position [560, 0]
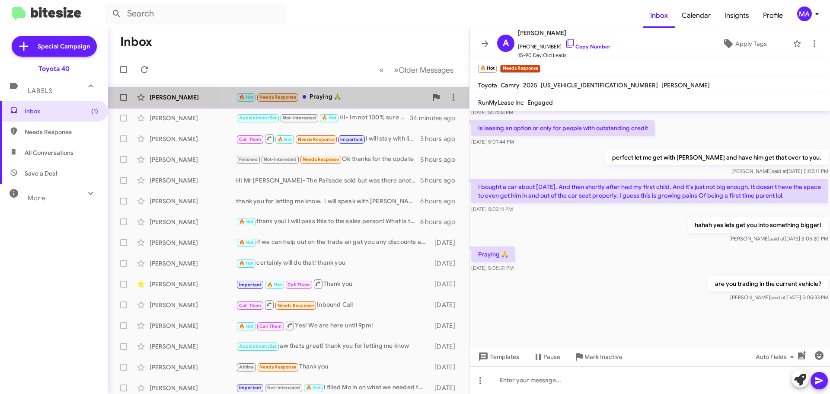
click at [371, 101] on div "🔥 Hot Needs Response Praying 🙏" at bounding box center [332, 97] width 192 height 10
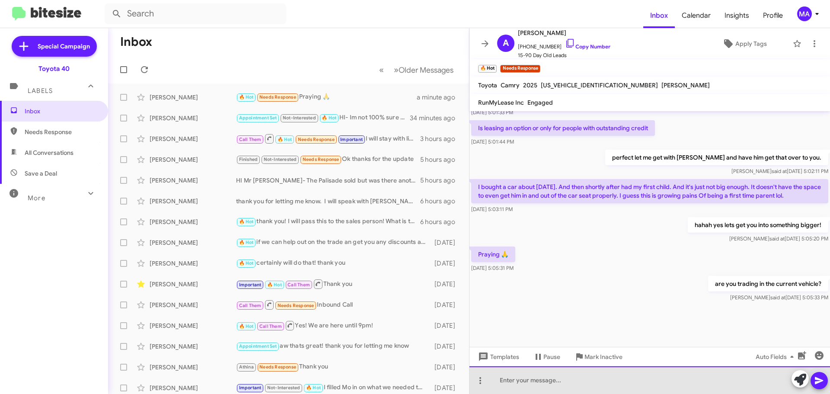
click at [545, 381] on div at bounding box center [650, 380] width 361 height 28
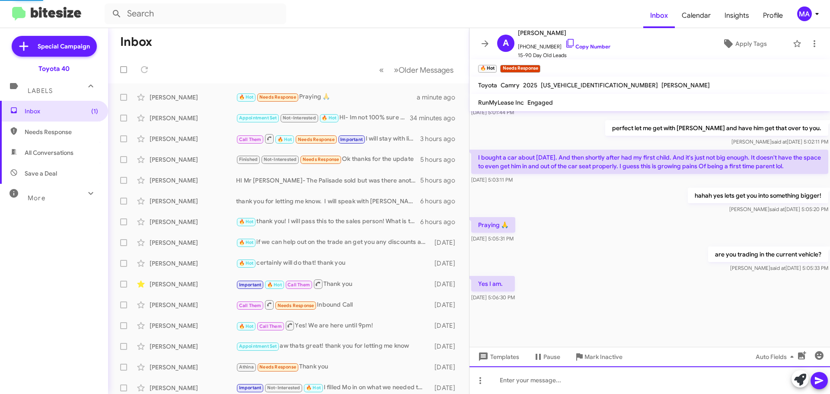
scroll to position [499, 0]
click at [525, 380] on div "Excellent!" at bounding box center [650, 380] width 361 height 28
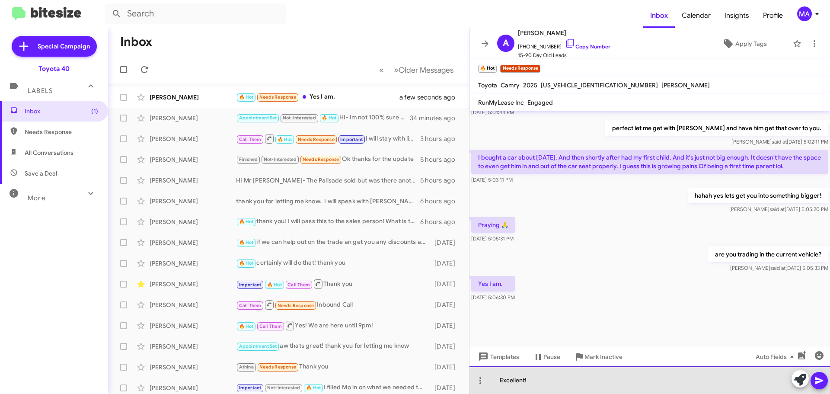
click at [534, 380] on div "Excellent!" at bounding box center [650, 380] width 361 height 28
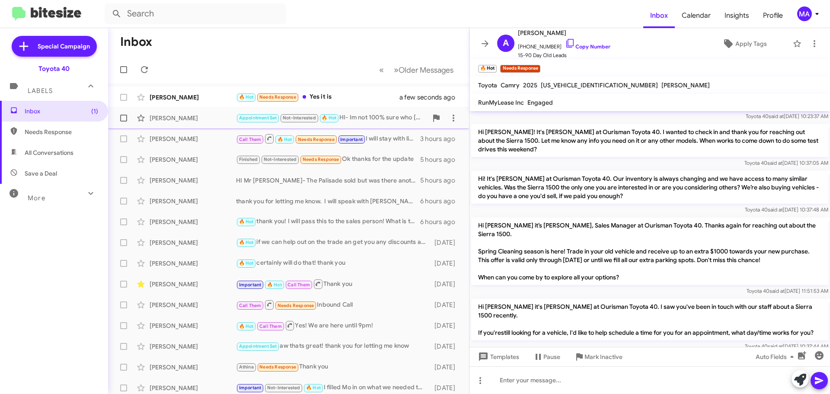
scroll to position [735, 0]
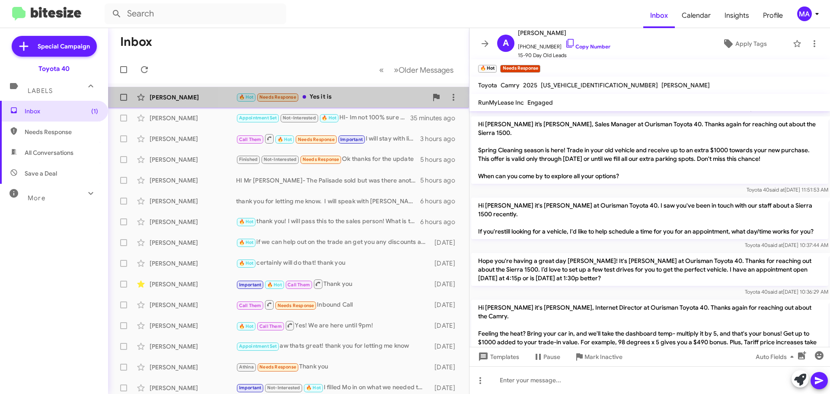
click at [351, 98] on div "🔥 Hot Needs Response Yes it is" at bounding box center [332, 97] width 192 height 10
click at [363, 96] on div "🔥 Hot Needs Response Yes it is" at bounding box center [332, 97] width 192 height 10
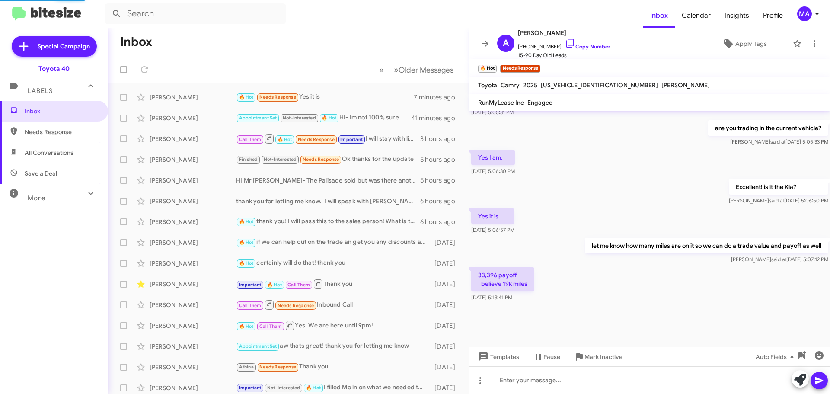
scroll to position [413, 0]
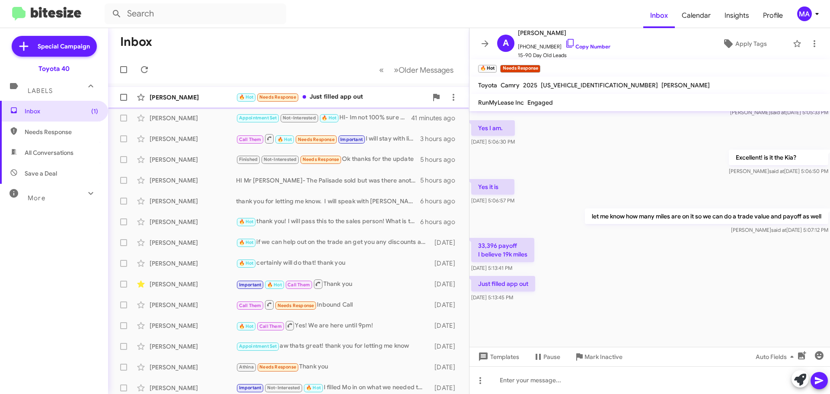
click at [377, 94] on div "🔥 Hot Needs Response Just filled app out" at bounding box center [332, 97] width 192 height 10
drag, startPoint x: 530, startPoint y: 255, endPoint x: 475, endPoint y: 246, distance: 55.2
click at [475, 246] on p "33,396 payoff I believe 19k miles" at bounding box center [502, 250] width 63 height 24
copy p "33,396 payoff I believe 19k miles"
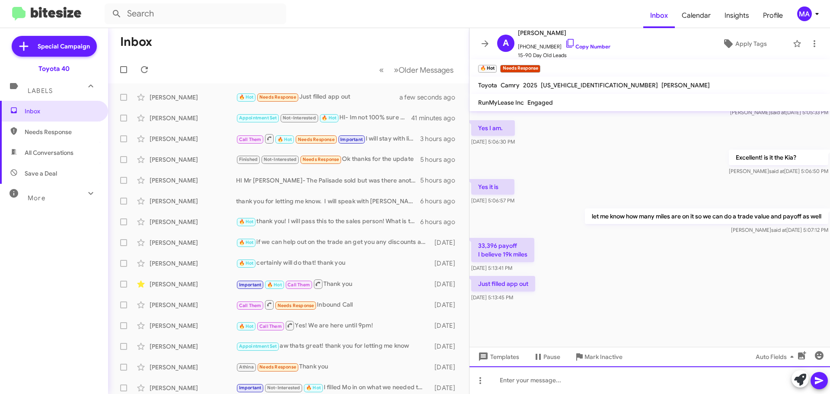
click at [521, 382] on div at bounding box center [650, 380] width 361 height 28
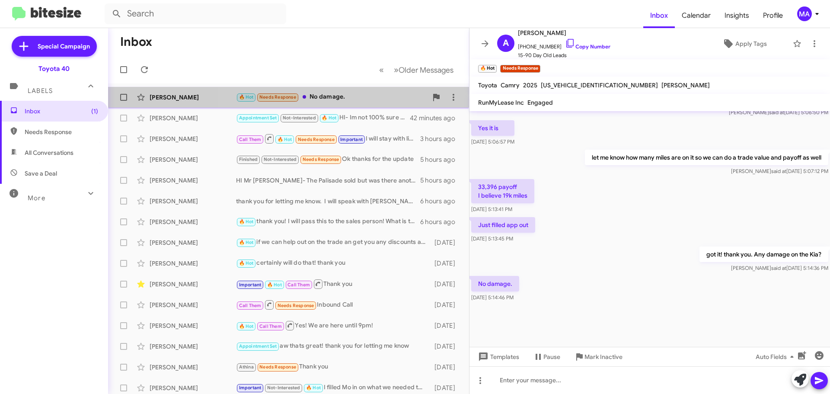
click at [343, 100] on div "🔥 Hot Needs Response No damage." at bounding box center [332, 97] width 192 height 10
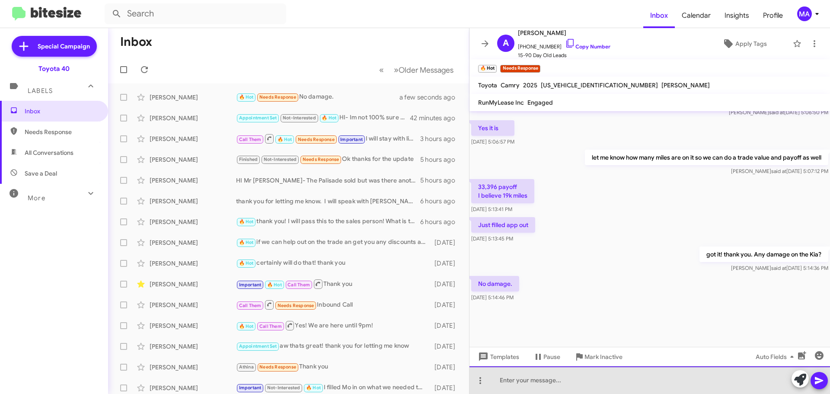
click at [543, 384] on div at bounding box center [650, 380] width 361 height 28
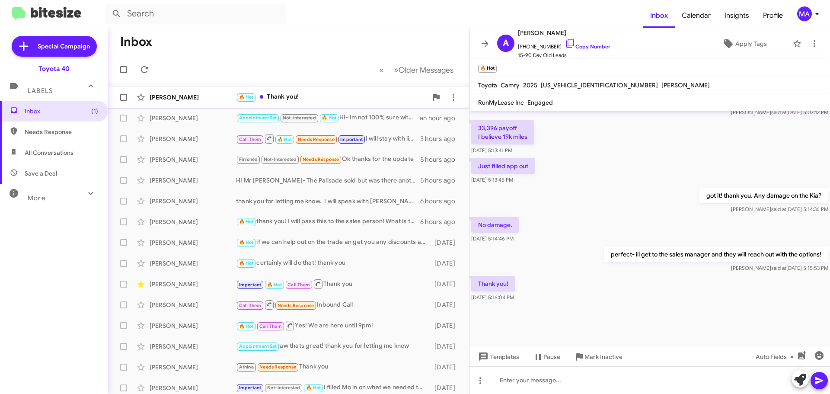
click at [310, 101] on div "🔥 Hot Thank you!" at bounding box center [332, 97] width 192 height 10
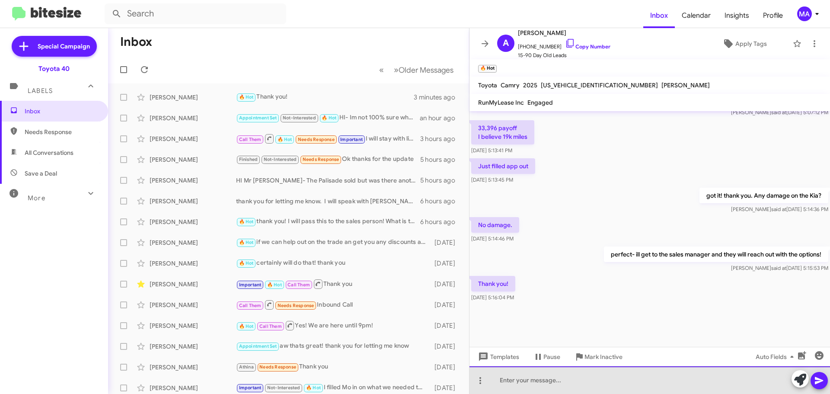
click at [574, 387] on div at bounding box center [650, 380] width 361 height 28
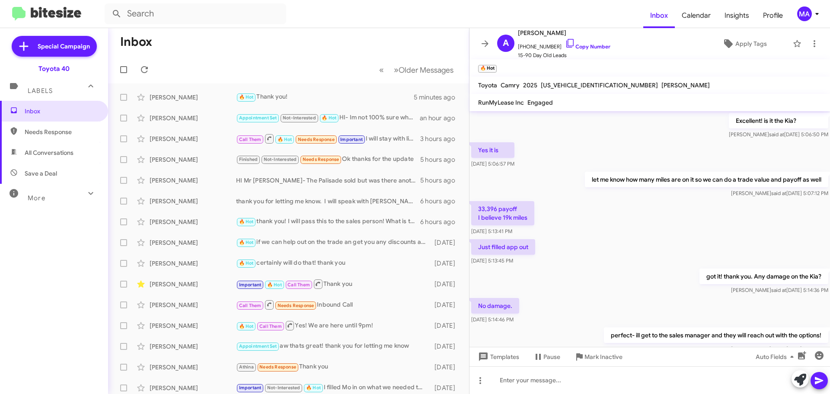
scroll to position [3050, 0]
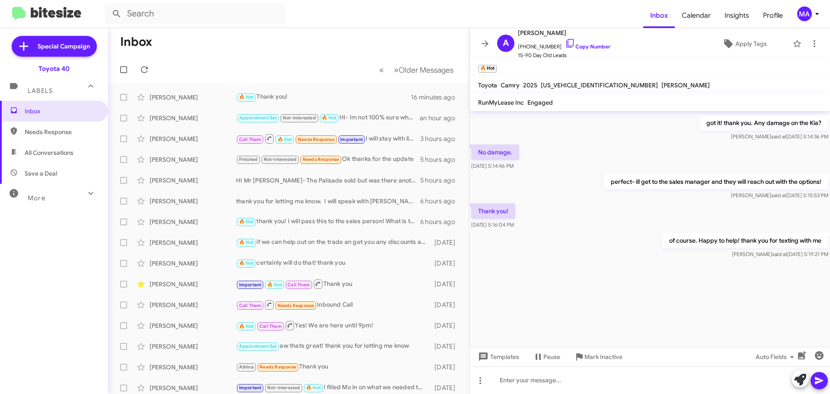
click at [51, 156] on span "All Conversations" at bounding box center [49, 152] width 49 height 9
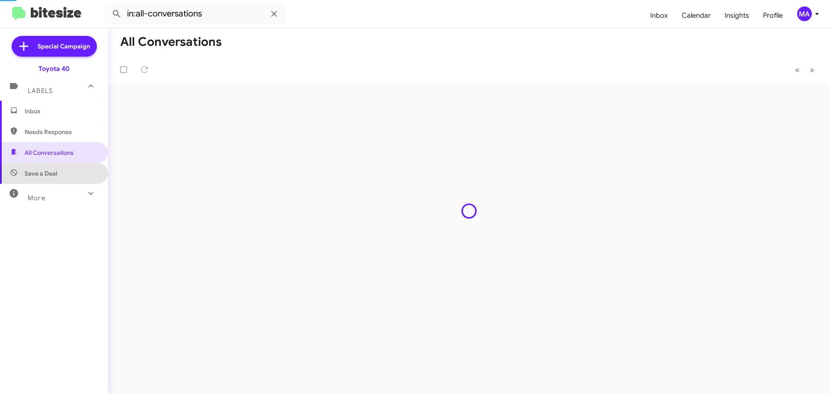
click at [54, 167] on span "Save a Deal" at bounding box center [54, 173] width 108 height 21
type input "in:not-interested"
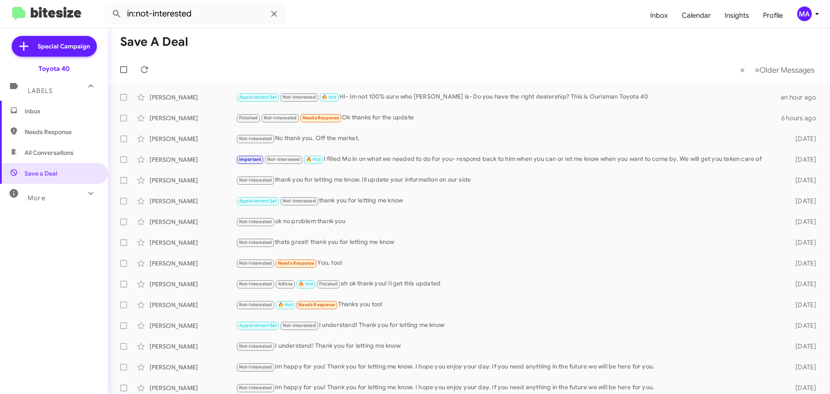
click at [38, 110] on span "Inbox" at bounding box center [62, 111] width 74 height 9
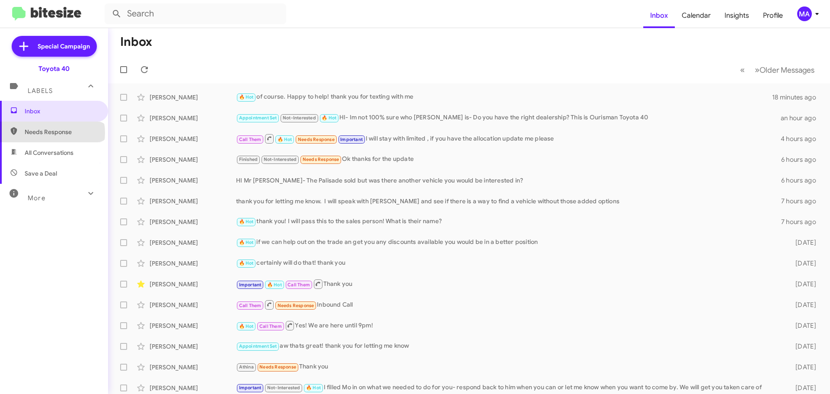
click at [52, 133] on span "Needs Response" at bounding box center [62, 132] width 74 height 9
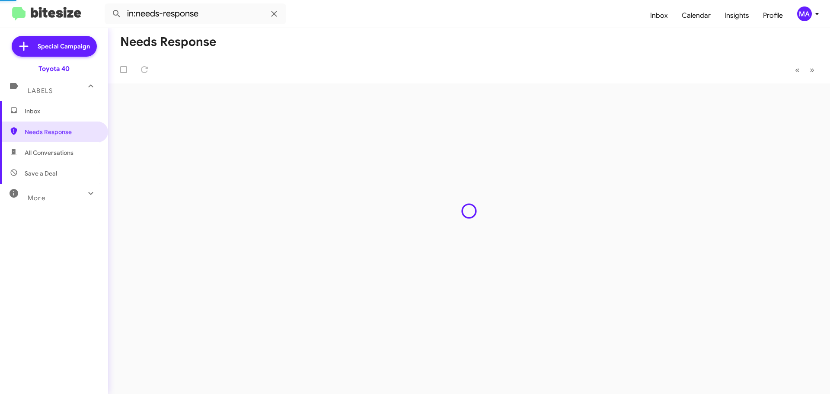
click at [55, 153] on span "All Conversations" at bounding box center [49, 152] width 49 height 9
click at [55, 170] on span "Save a Deal" at bounding box center [41, 173] width 32 height 9
type input "in:not-interested"
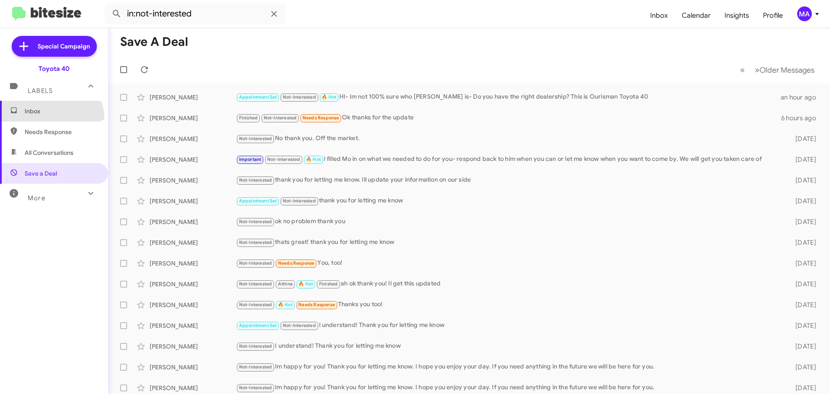
click at [42, 121] on span "Inbox" at bounding box center [54, 111] width 108 height 21
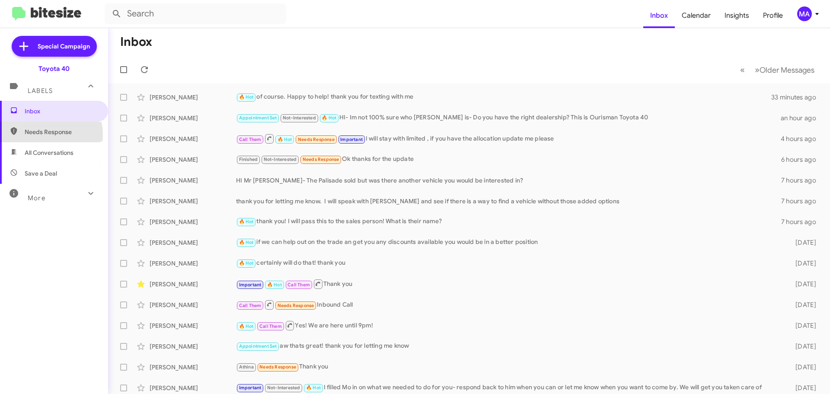
click at [45, 134] on span "Needs Response" at bounding box center [62, 132] width 74 height 9
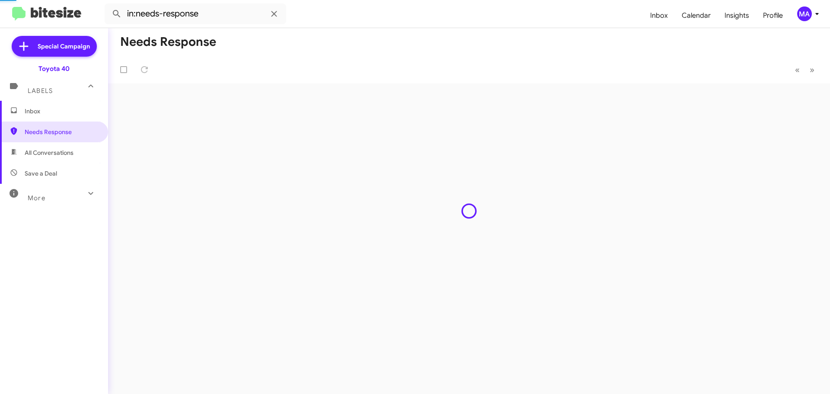
click at [51, 154] on span "All Conversations" at bounding box center [49, 152] width 49 height 9
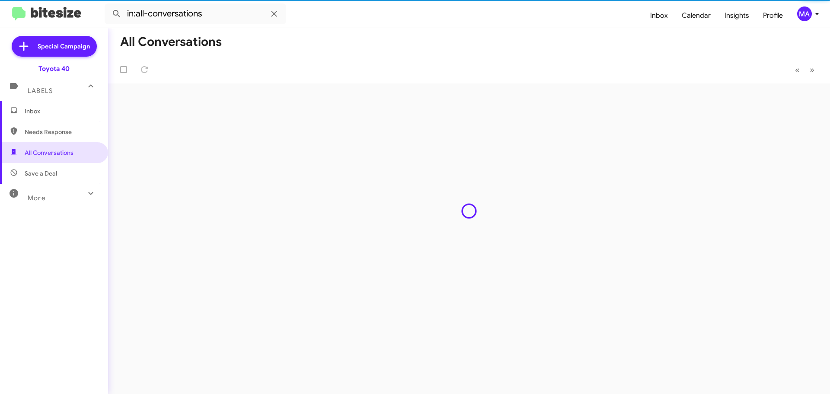
click at [54, 170] on span "Save a Deal" at bounding box center [41, 173] width 32 height 9
type input "in:not-interested"
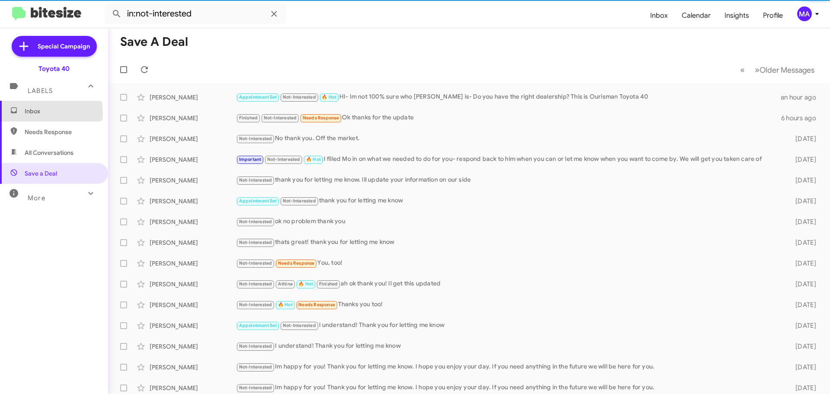
click at [43, 113] on span "Inbox" at bounding box center [62, 111] width 74 height 9
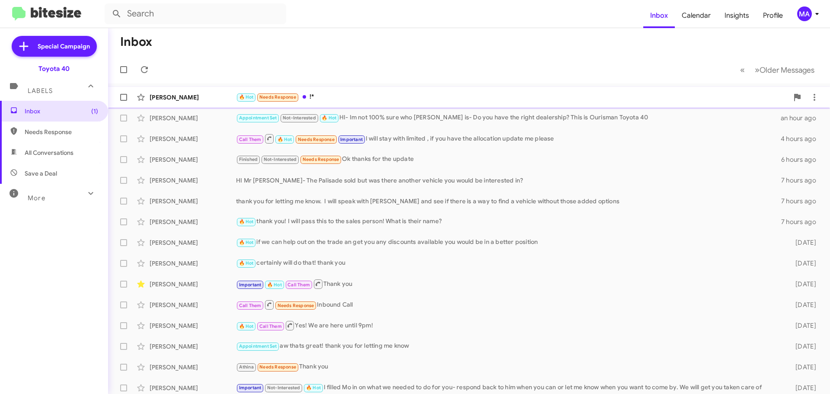
click at [333, 95] on div "🔥 Hot Needs Response !*" at bounding box center [512, 97] width 553 height 10
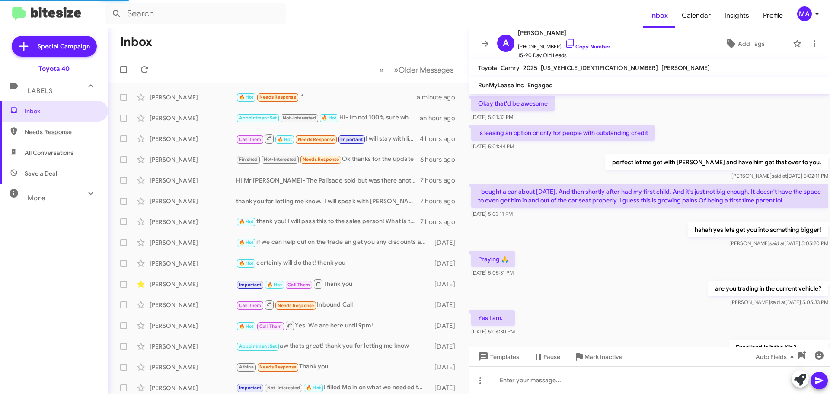
scroll to position [361, 0]
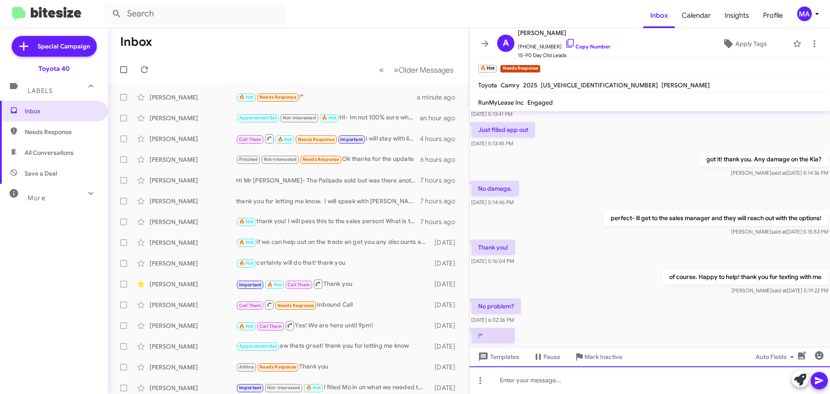
click at [507, 376] on div at bounding box center [650, 380] width 361 height 28
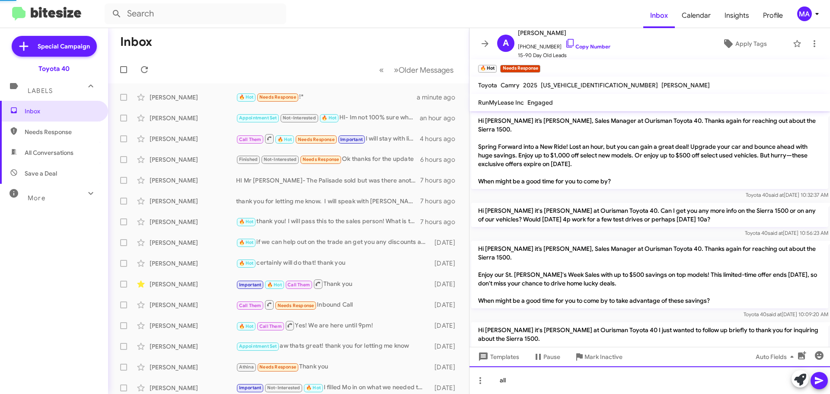
scroll to position [43, 0]
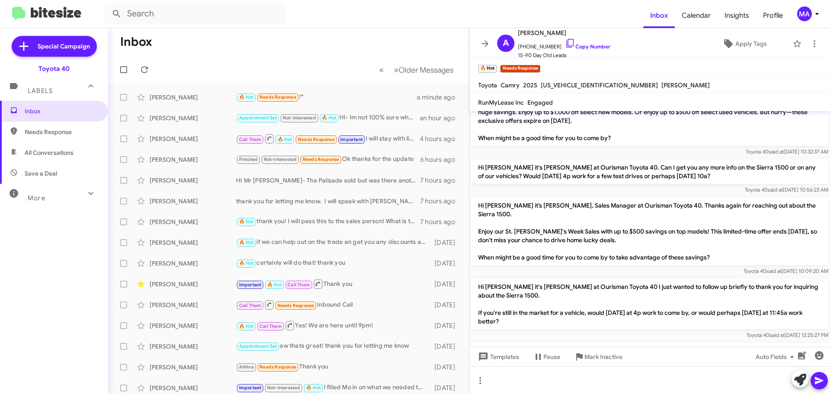
click at [72, 131] on span "Needs Response" at bounding box center [62, 132] width 74 height 9
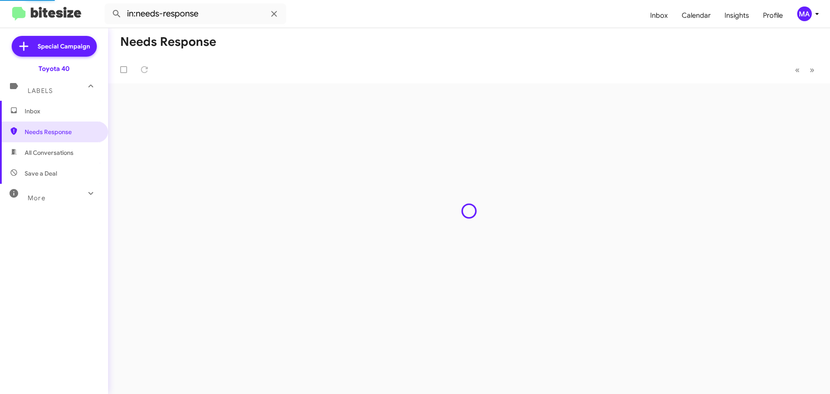
click at [68, 148] on span "All Conversations" at bounding box center [49, 152] width 49 height 9
type input "in:all-conversations"
